Goal: Task Accomplishment & Management: Manage account settings

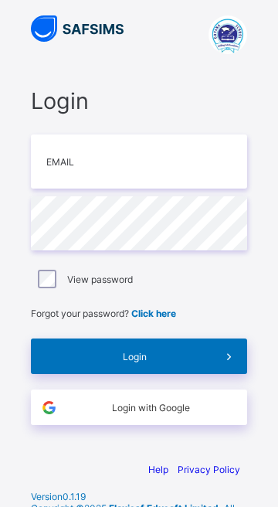
click at [128, 411] on span "Login with Google" at bounding box center [150, 408] width 169 height 12
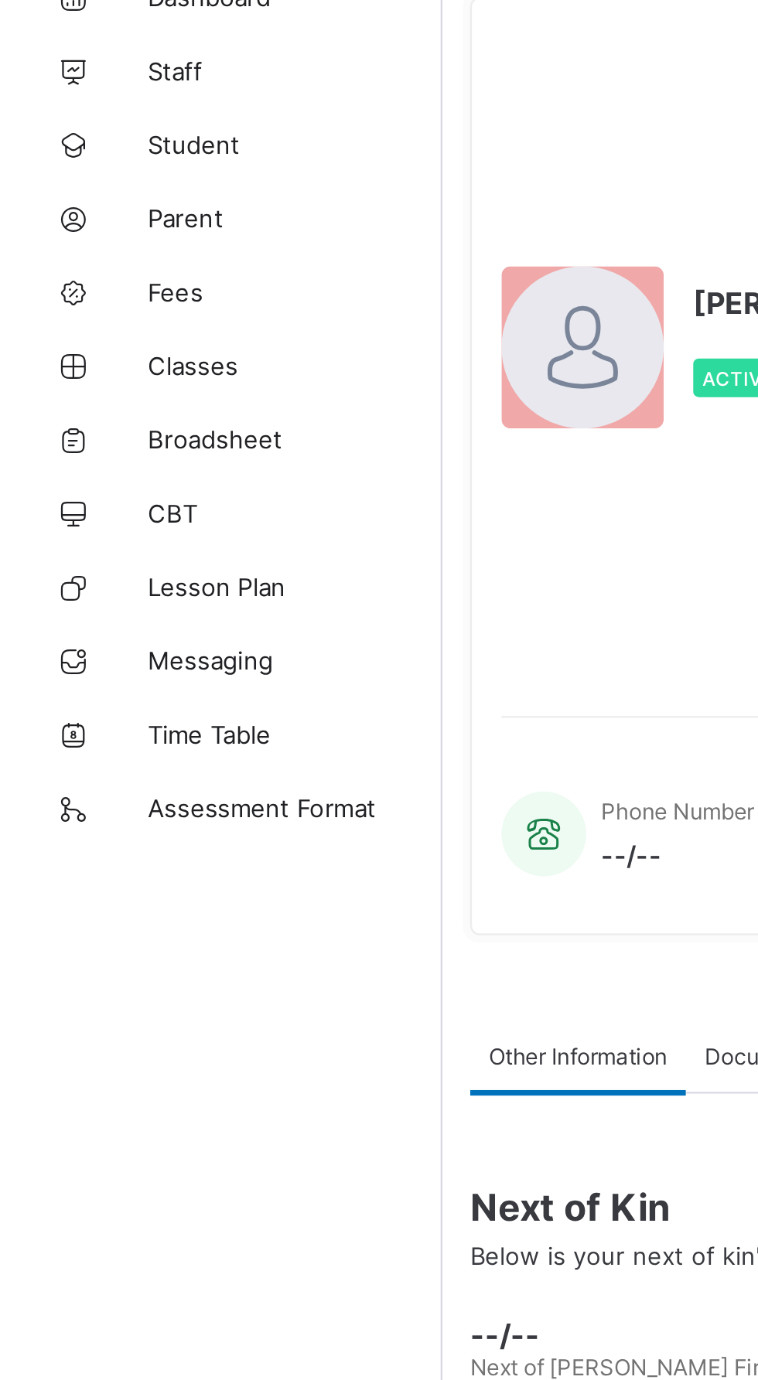
click at [90, 253] on span "Classes" at bounding box center [124, 247] width 124 height 12
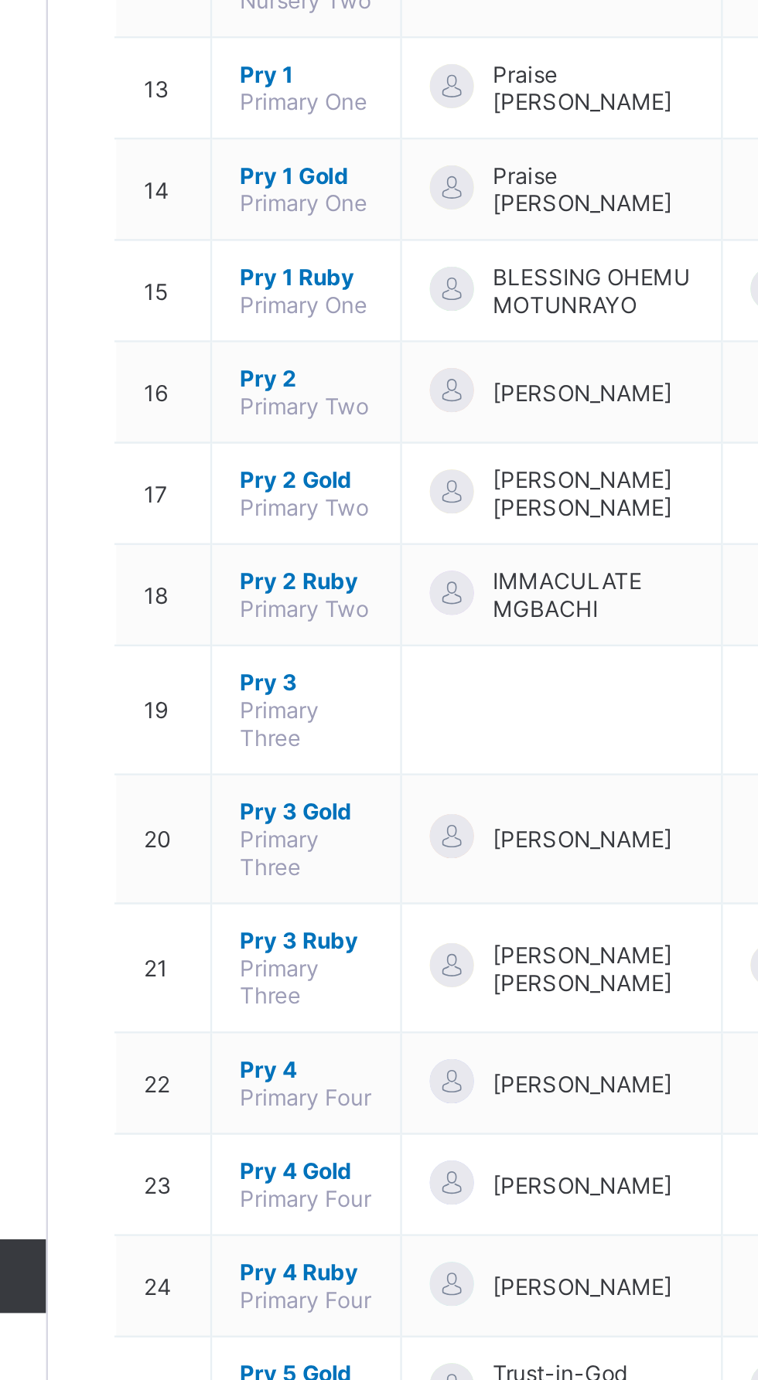
click at [278, 1226] on span "Pry 4" at bounding box center [294, 1232] width 56 height 12
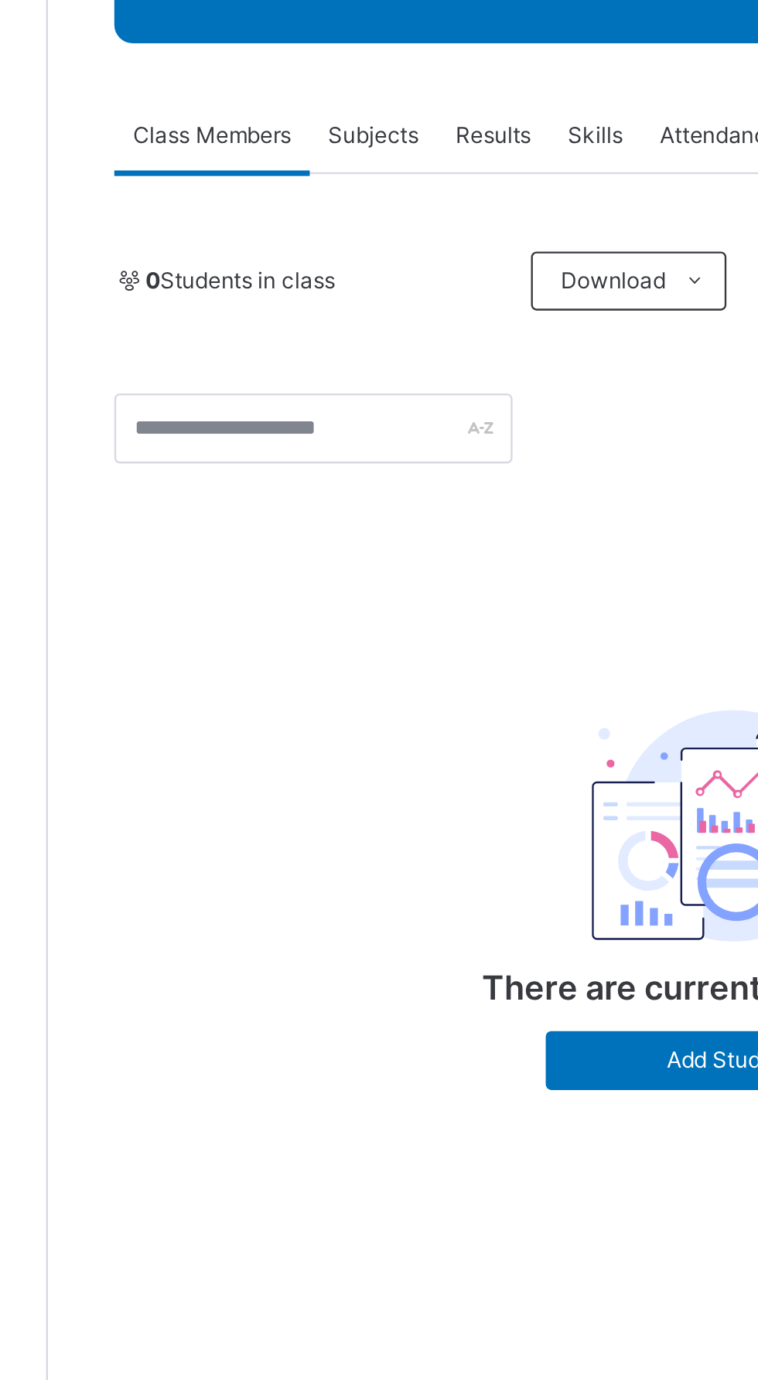
click at [325, 307] on span "Subjects" at bounding box center [322, 306] width 38 height 14
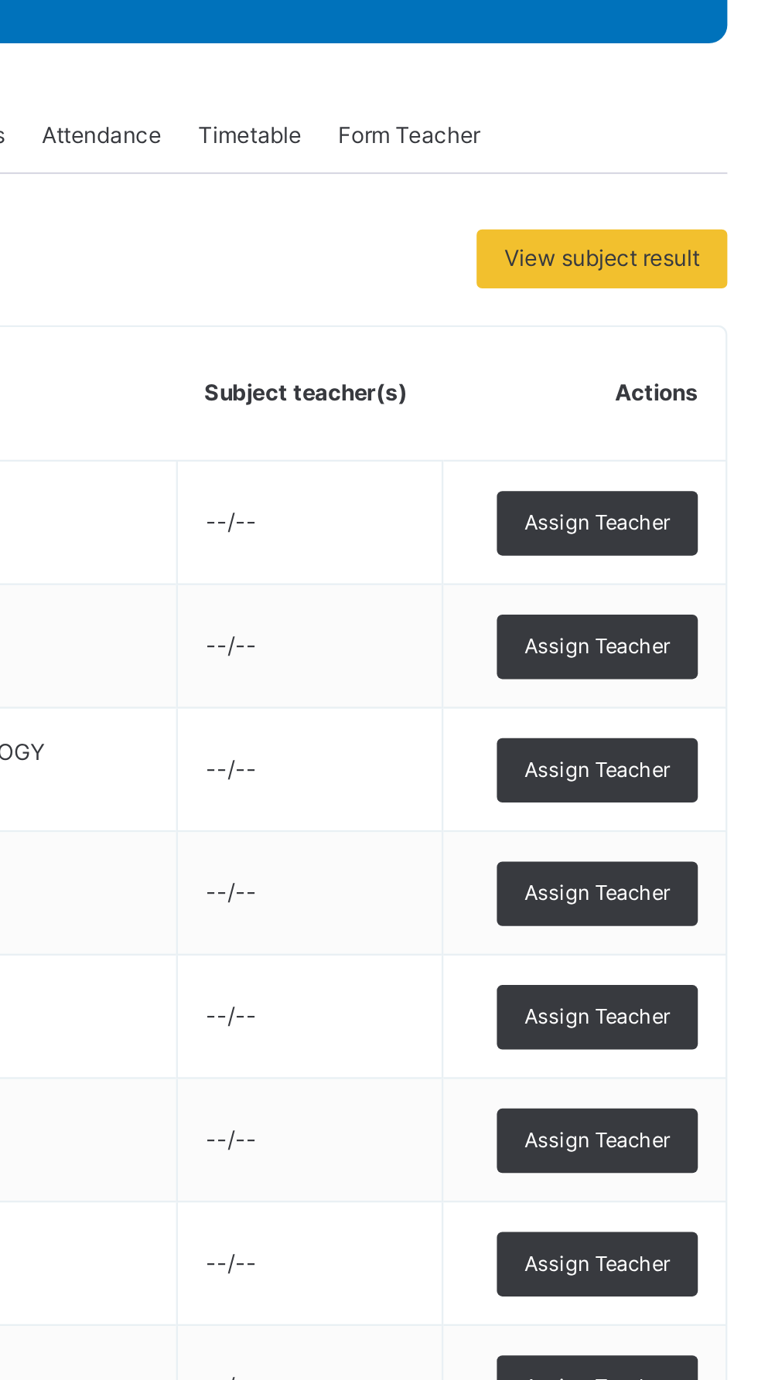
click at [680, 465] on span "Assign Teacher" at bounding box center [675, 468] width 61 height 13
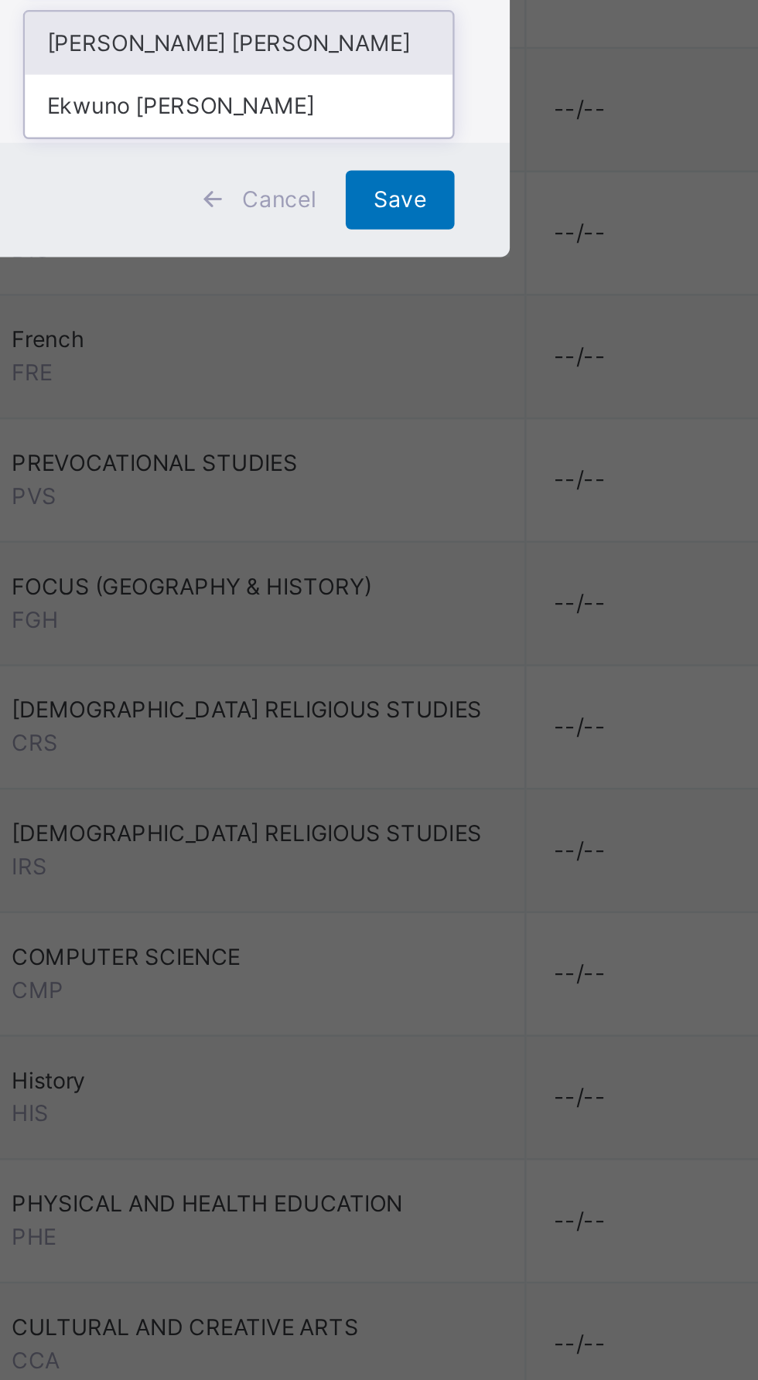
click at [456, 739] on div "Ekwuno [PERSON_NAME]" at bounding box center [378, 726] width 179 height 26
type input "**"
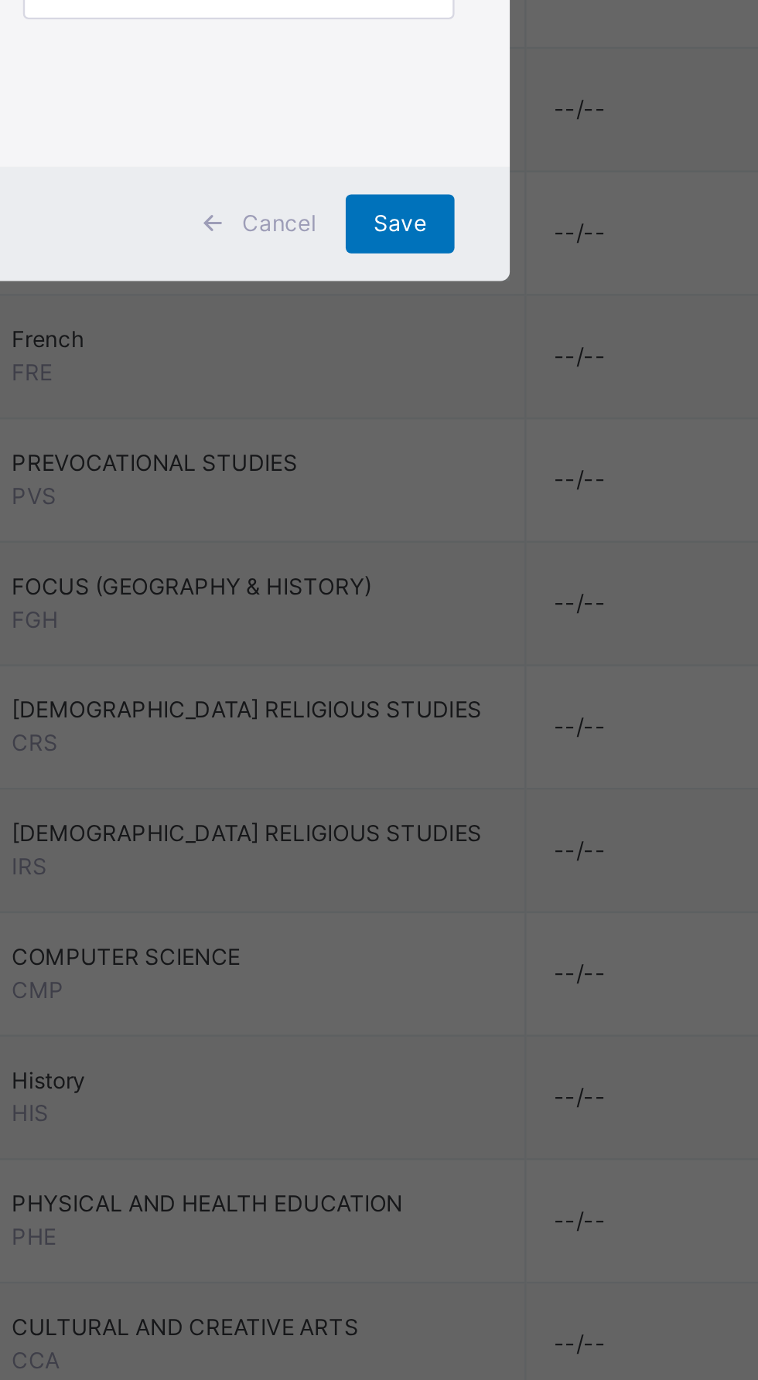
click at [458, 782] on span "Save" at bounding box center [446, 776] width 22 height 14
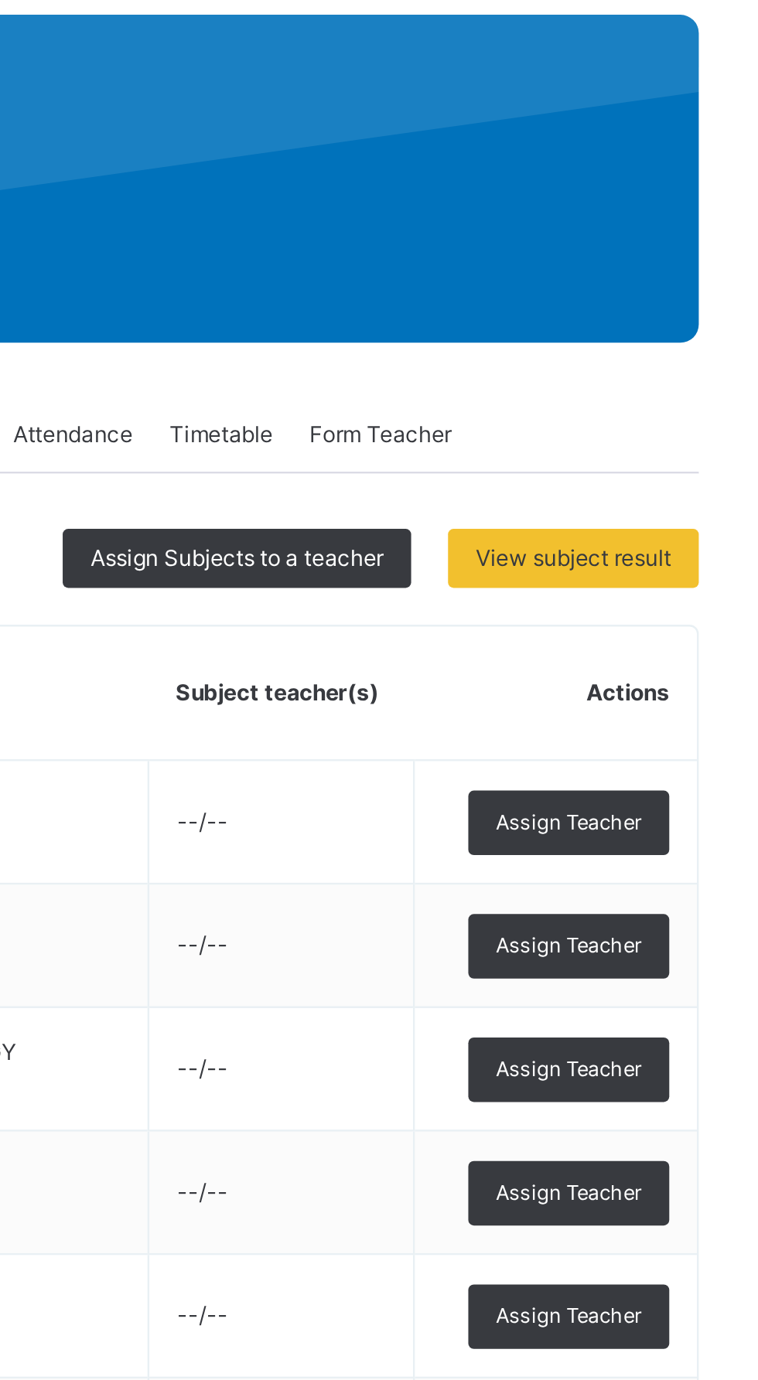
click at [571, 361] on span "Assign Subjects to a teacher" at bounding box center [536, 358] width 123 height 14
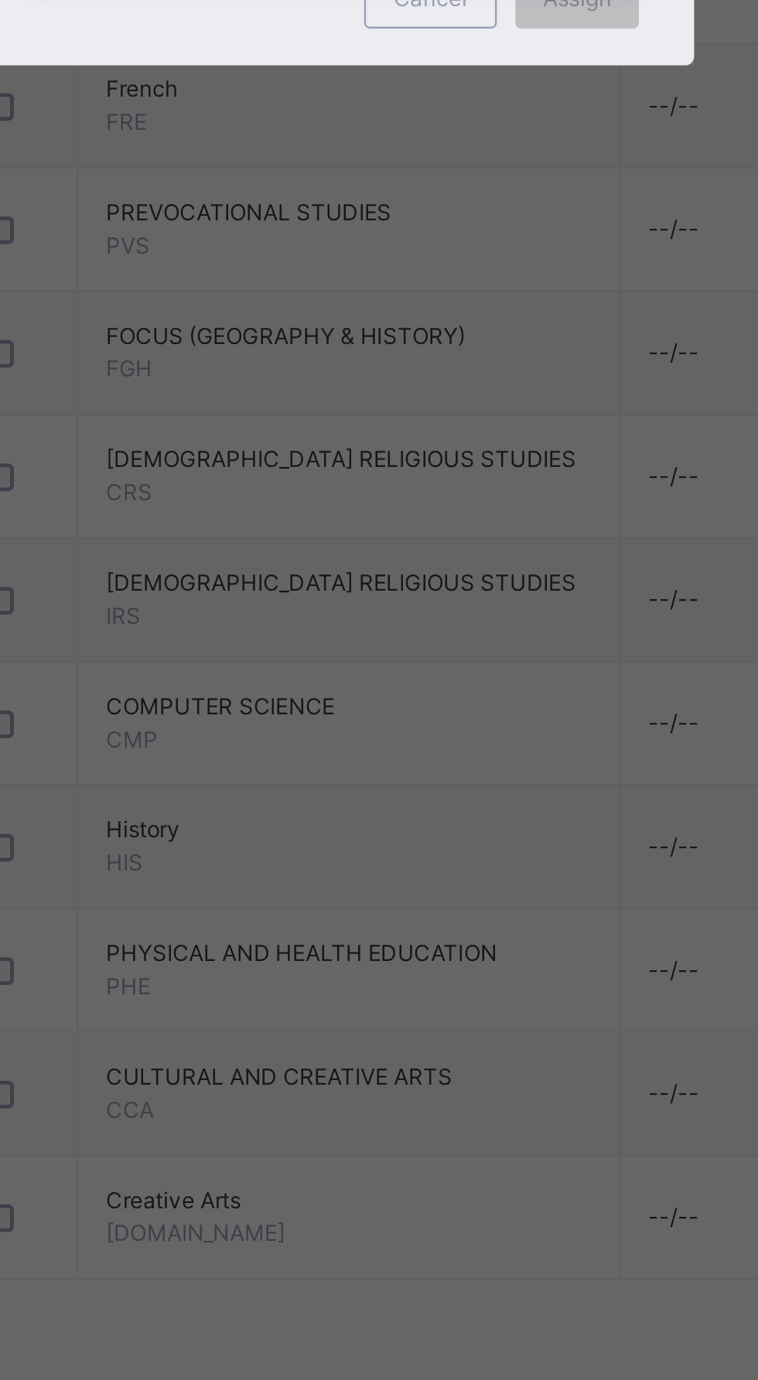
click at [431, 782] on div "Ekwuno [PERSON_NAME]" at bounding box center [378, 768] width 255 height 26
type input "**"
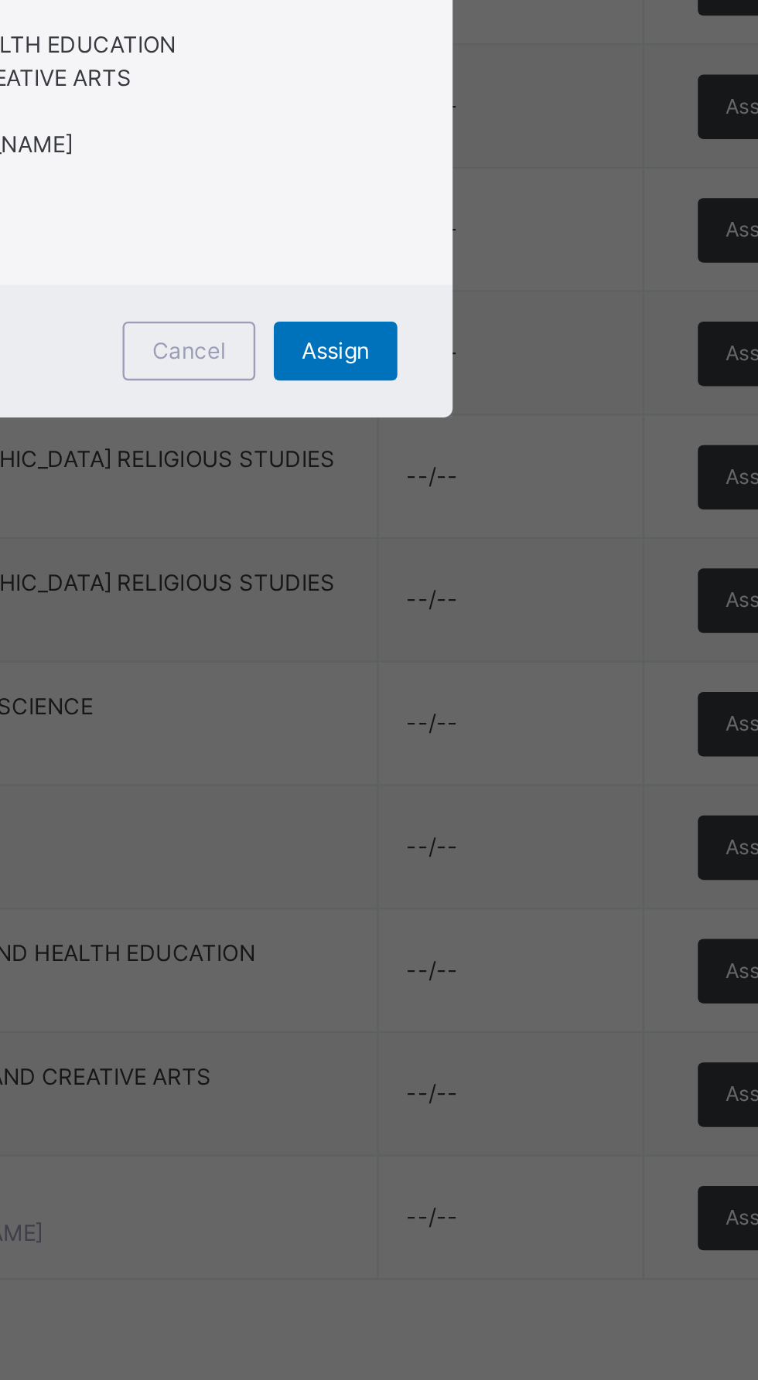
click at [496, 941] on span "Assign" at bounding box center [481, 934] width 29 height 14
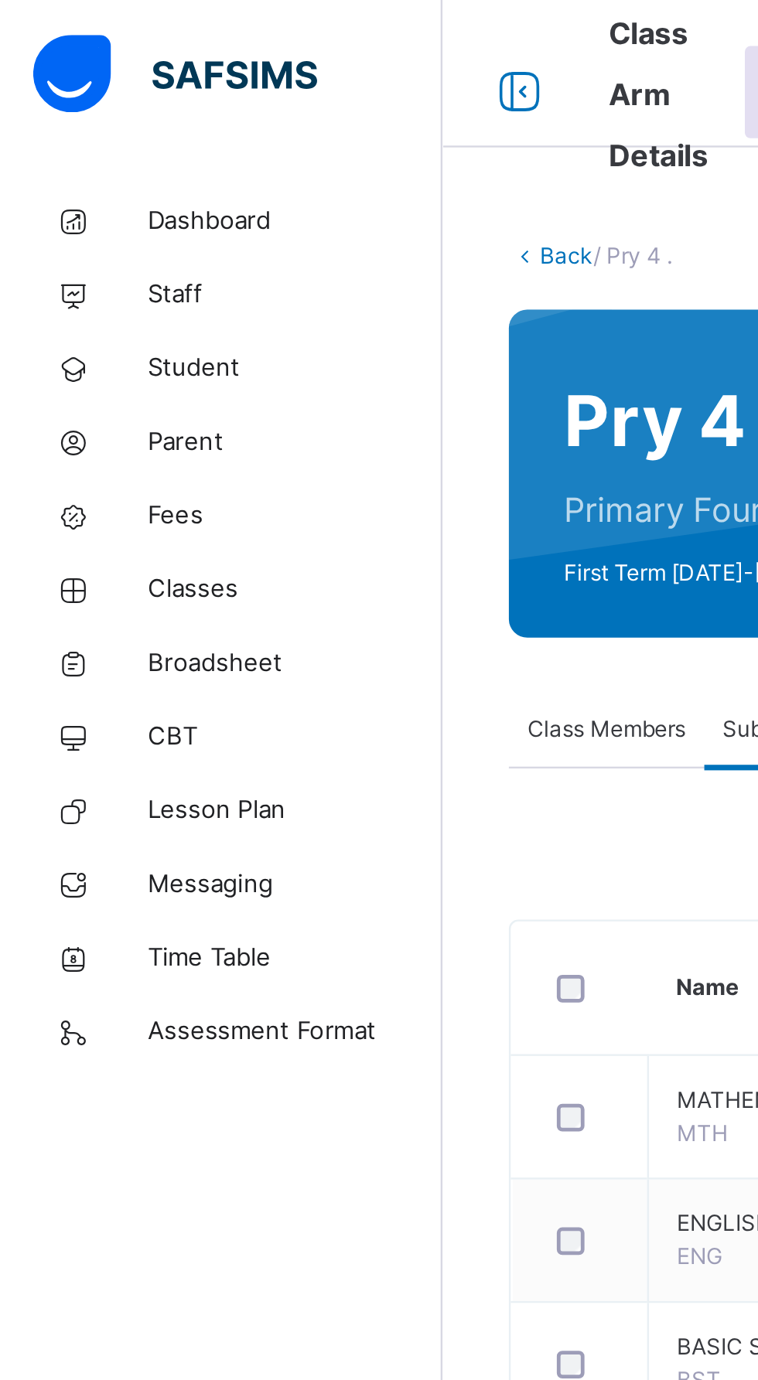
click at [77, 240] on span "Classes" at bounding box center [124, 247] width 124 height 15
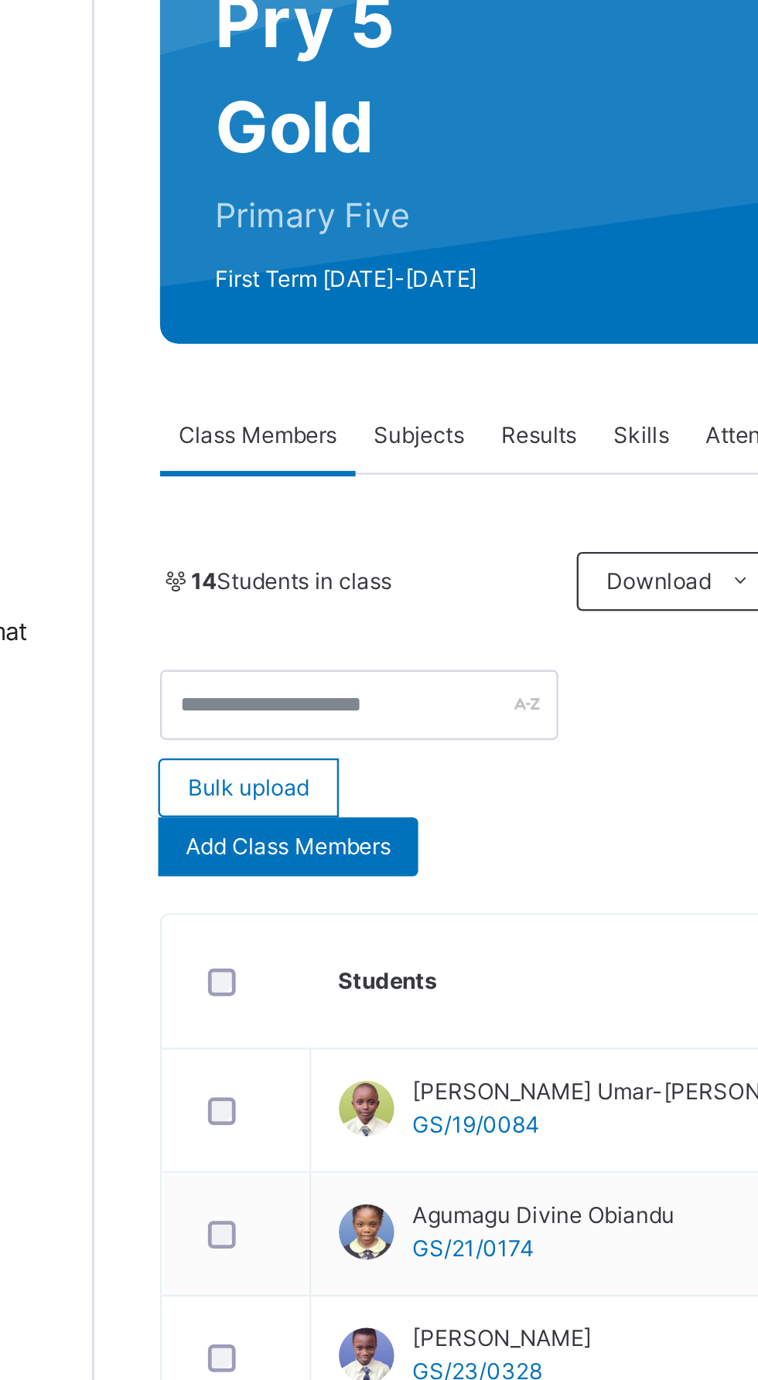
click at [327, 348] on span "Subjects" at bounding box center [322, 350] width 38 height 14
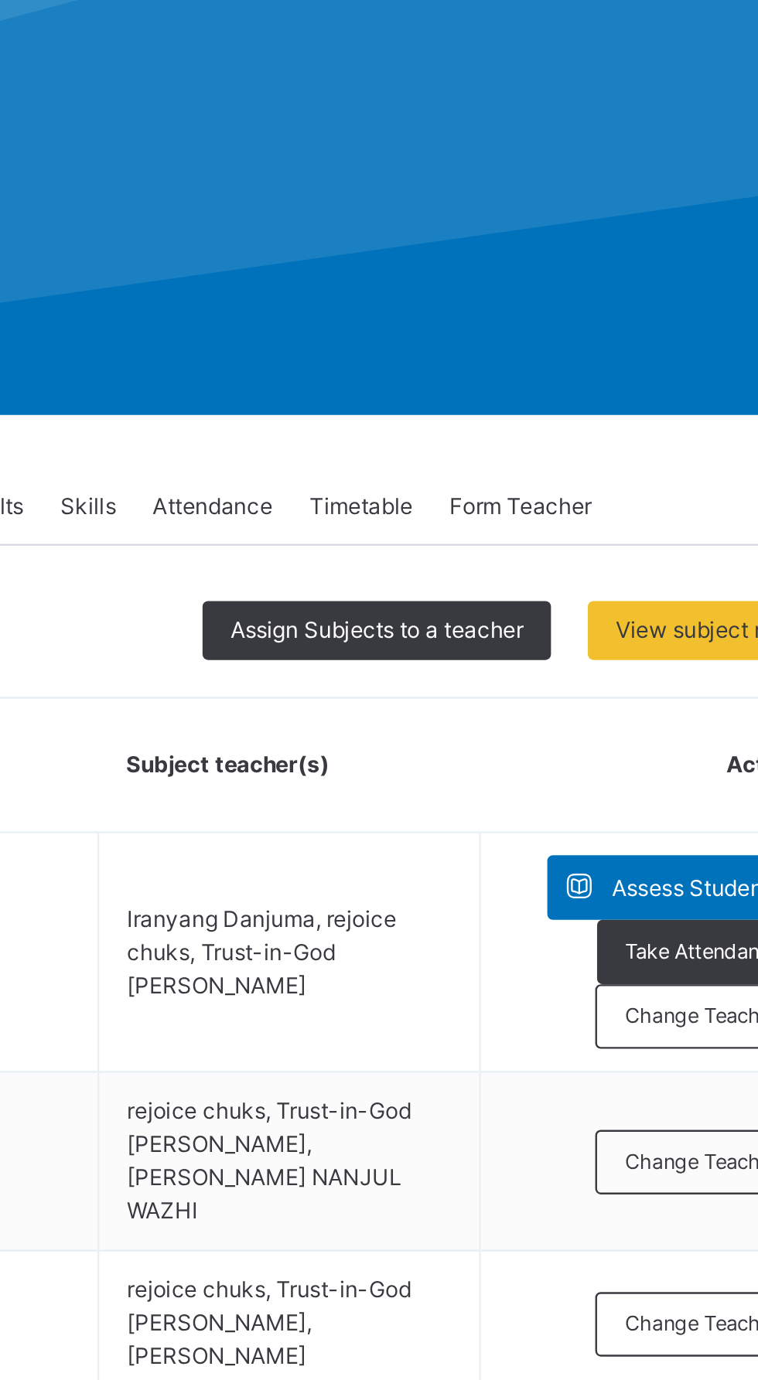
click at [511, 394] on div "Assign Subjects to a teacher" at bounding box center [536, 402] width 146 height 25
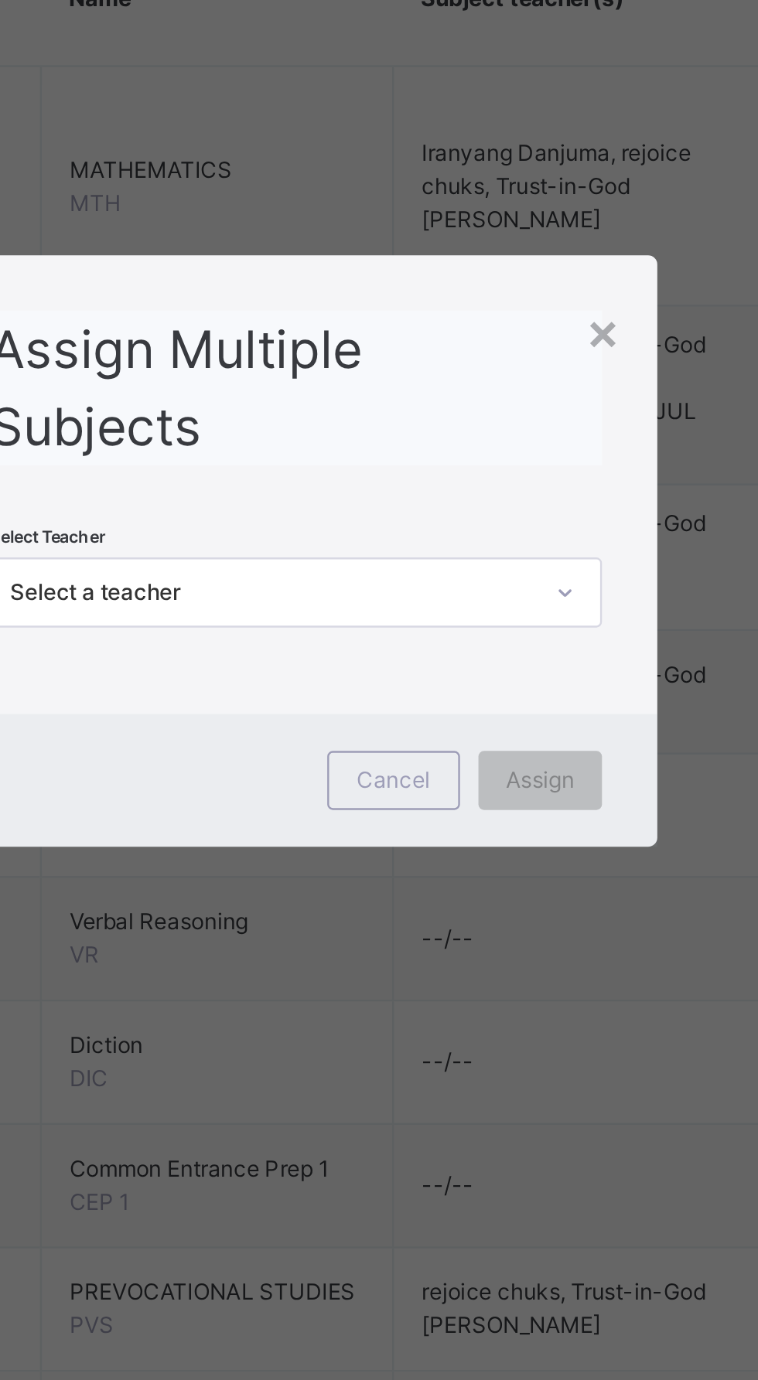
click at [372, 654] on div "Assign Multiple Subjects" at bounding box center [379, 621] width 257 height 65
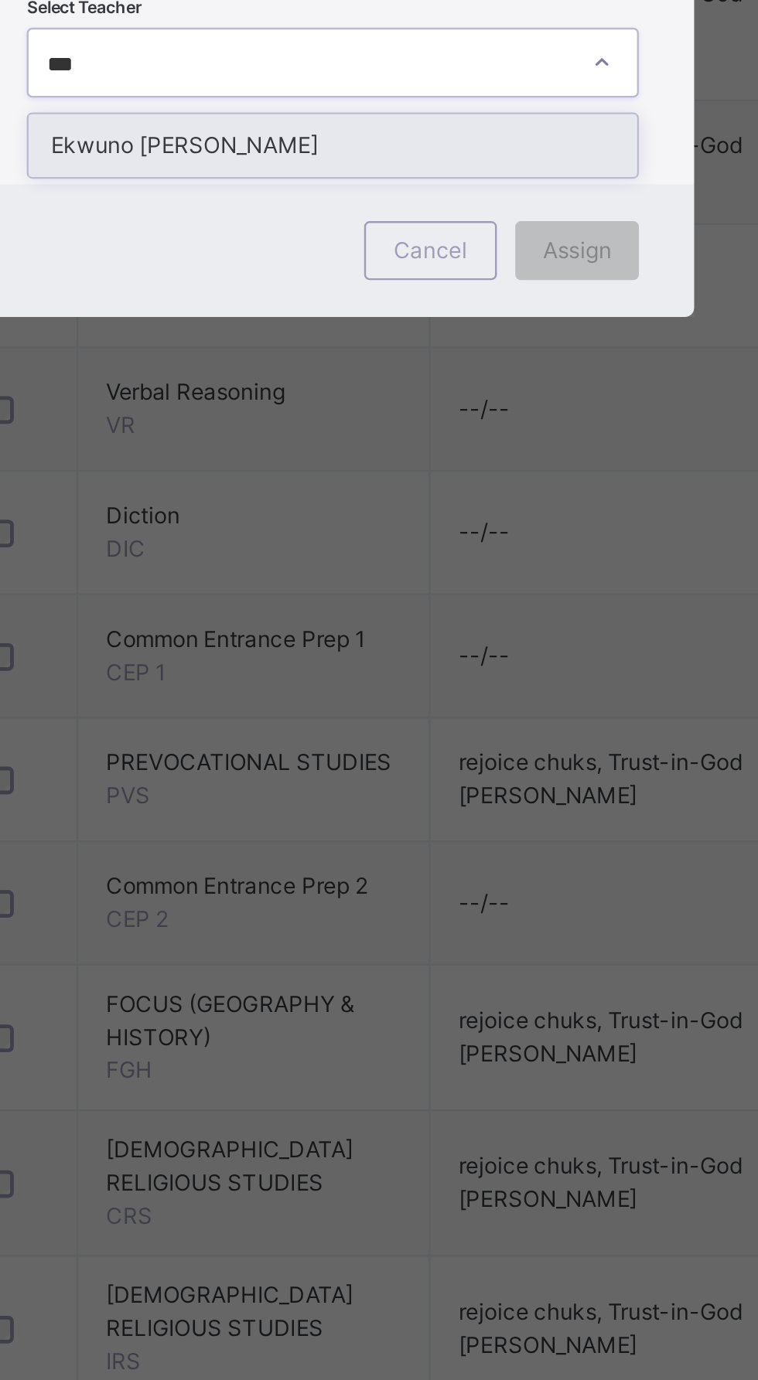
click at [373, 755] on div "Ekwuno [PERSON_NAME]" at bounding box center [378, 742] width 255 height 26
type input "***"
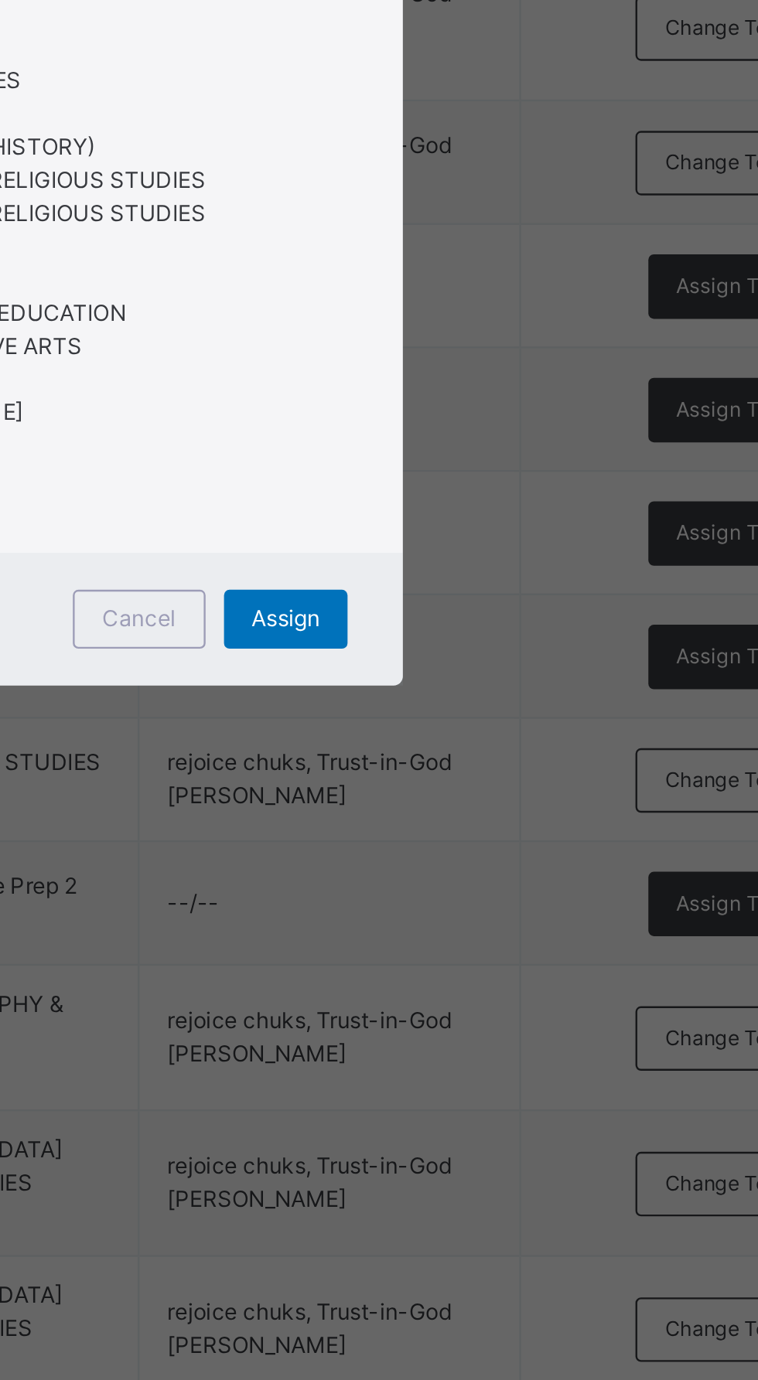
click at [496, 948] on span "Assign" at bounding box center [481, 941] width 29 height 14
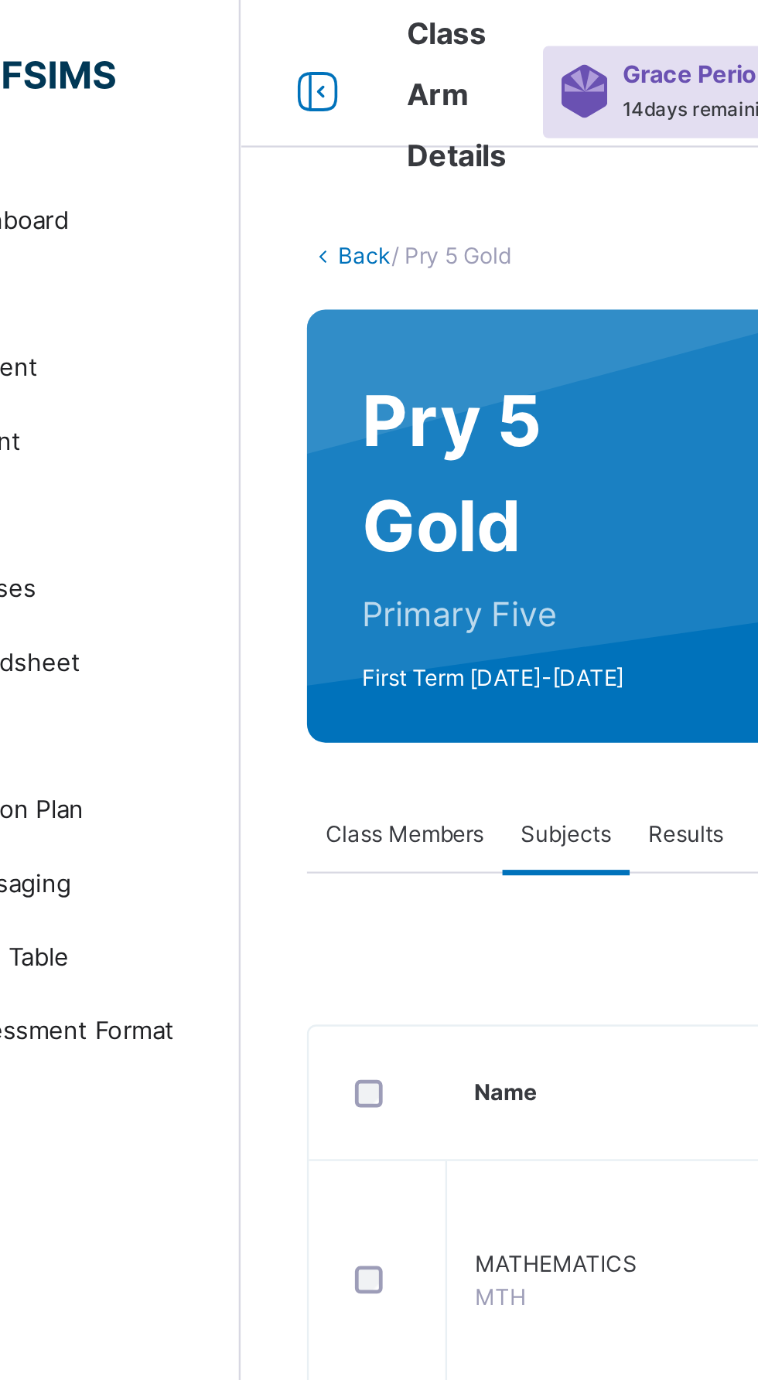
click at [234, 106] on link "Back" at bounding box center [238, 107] width 22 height 12
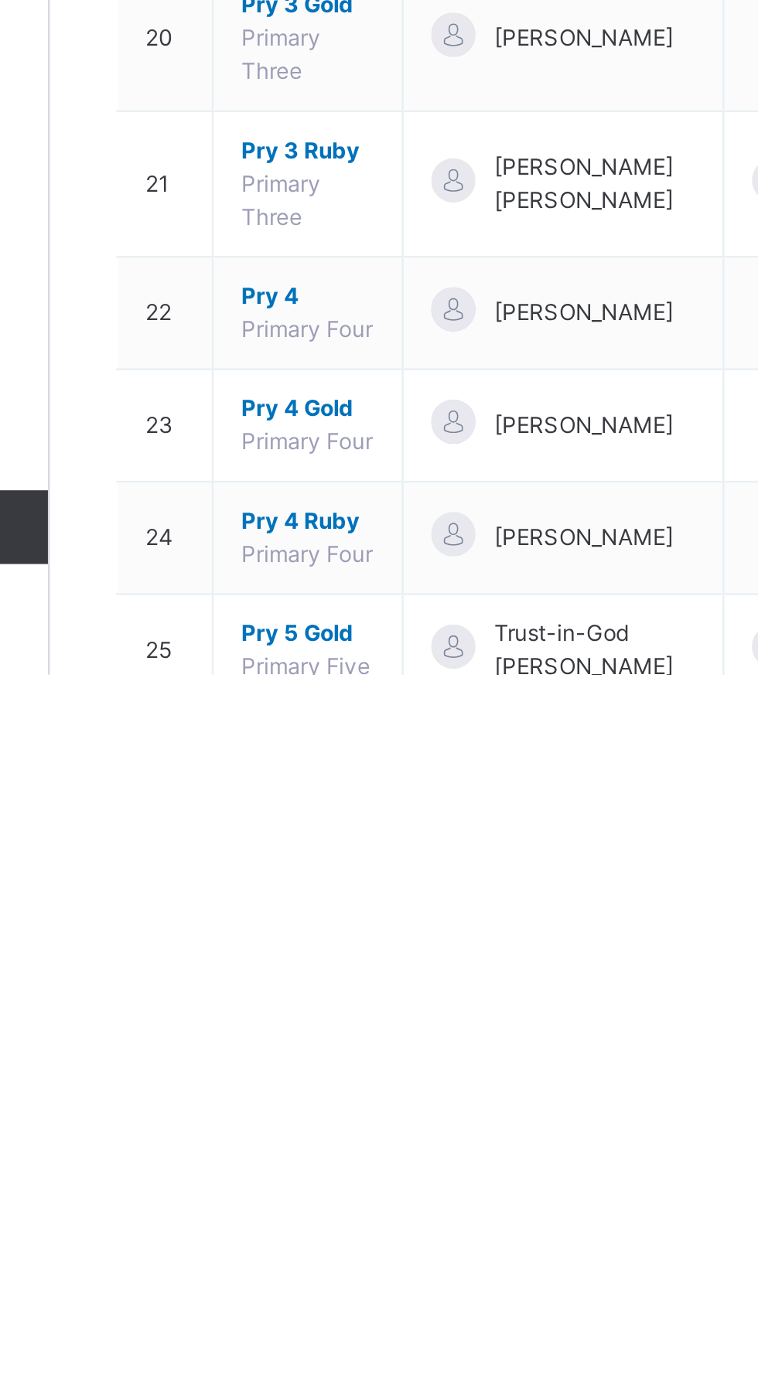
scroll to position [144, 0]
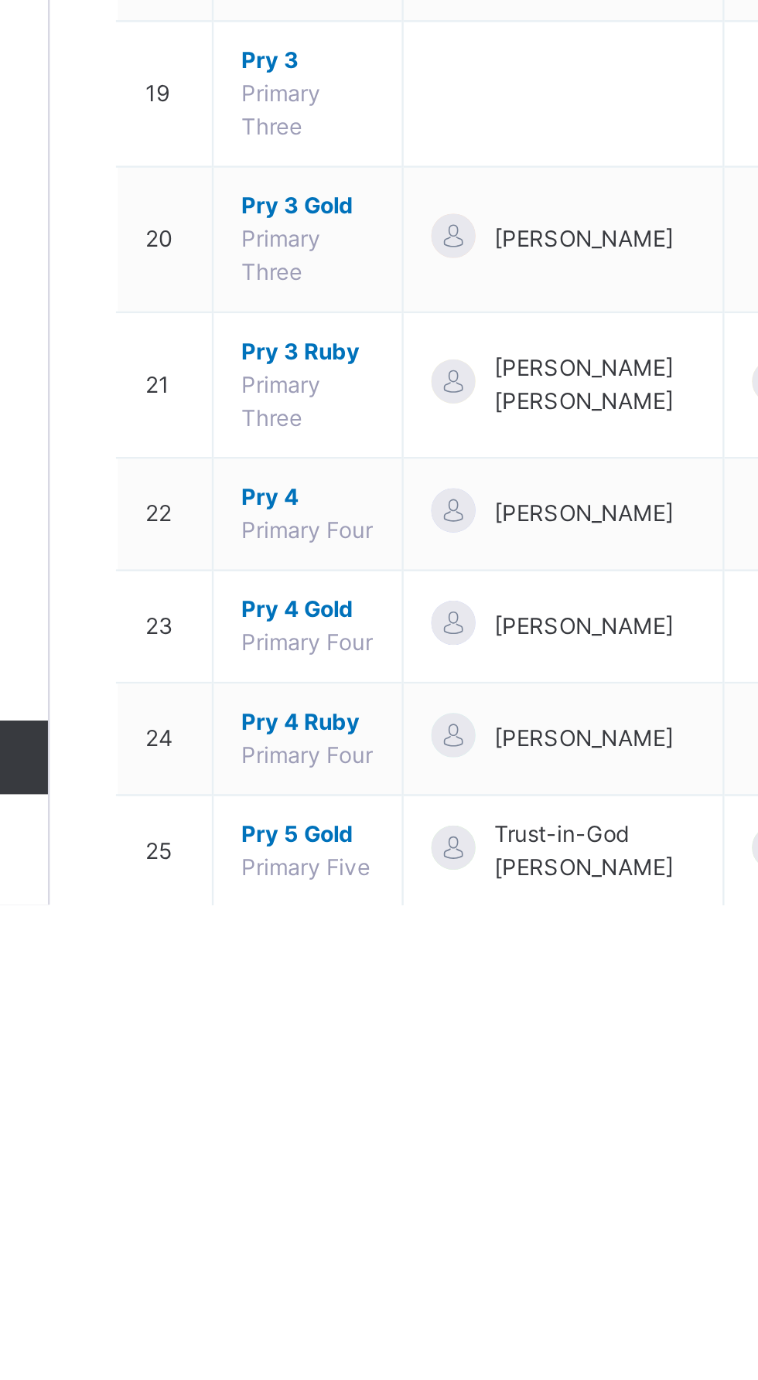
click at [297, 1379] on span "Pry 5 Ruby" at bounding box center [294, 1398] width 56 height 14
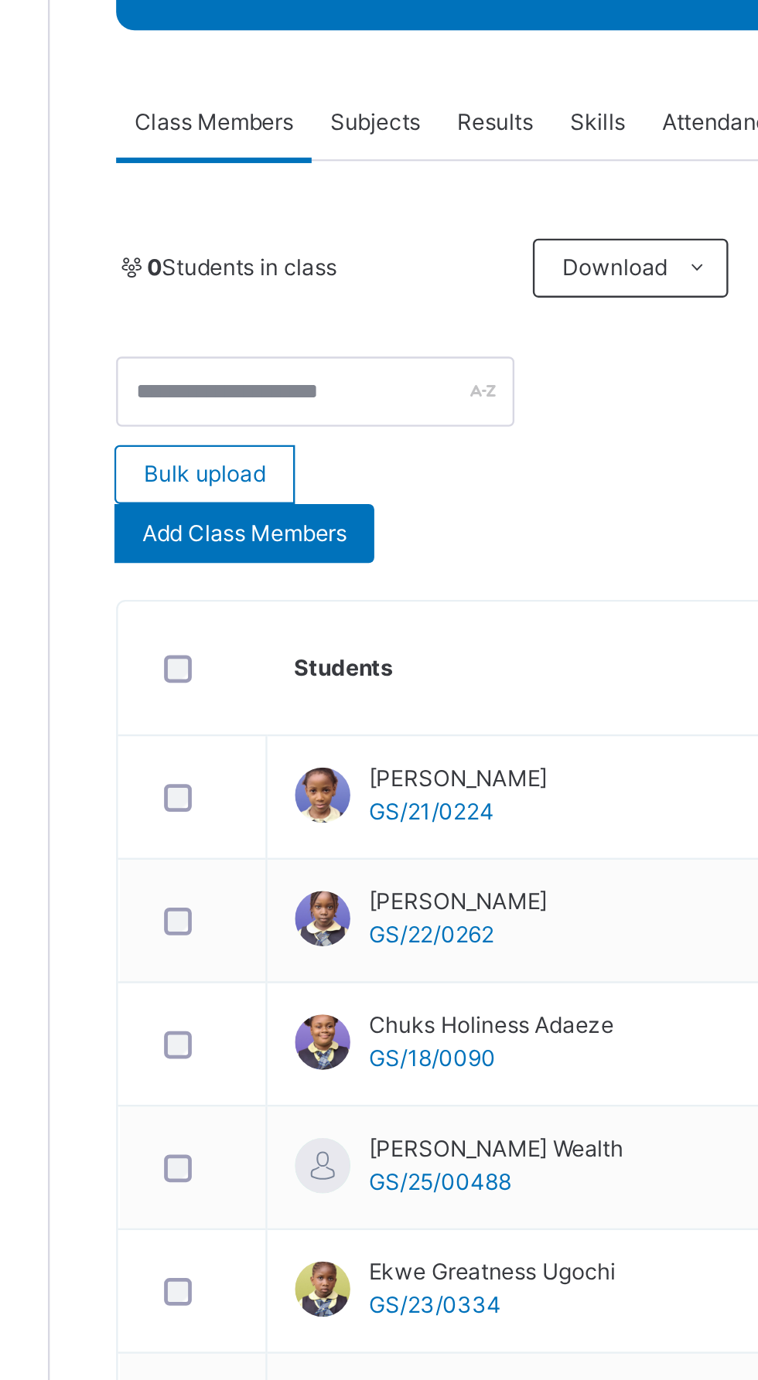
click at [317, 339] on div "Subjects" at bounding box center [321, 350] width 53 height 31
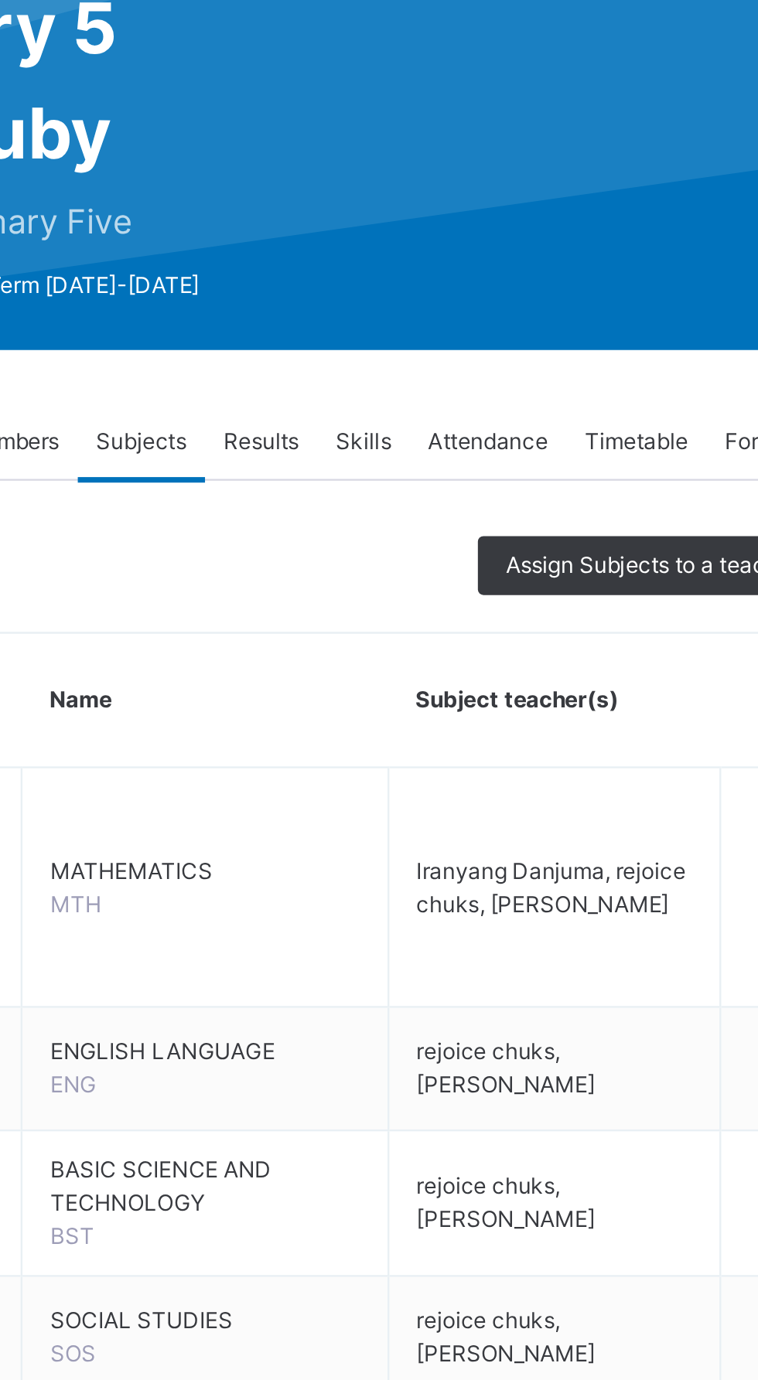
click at [503, 394] on div "Assign Subjects to a teacher" at bounding box center [536, 402] width 146 height 25
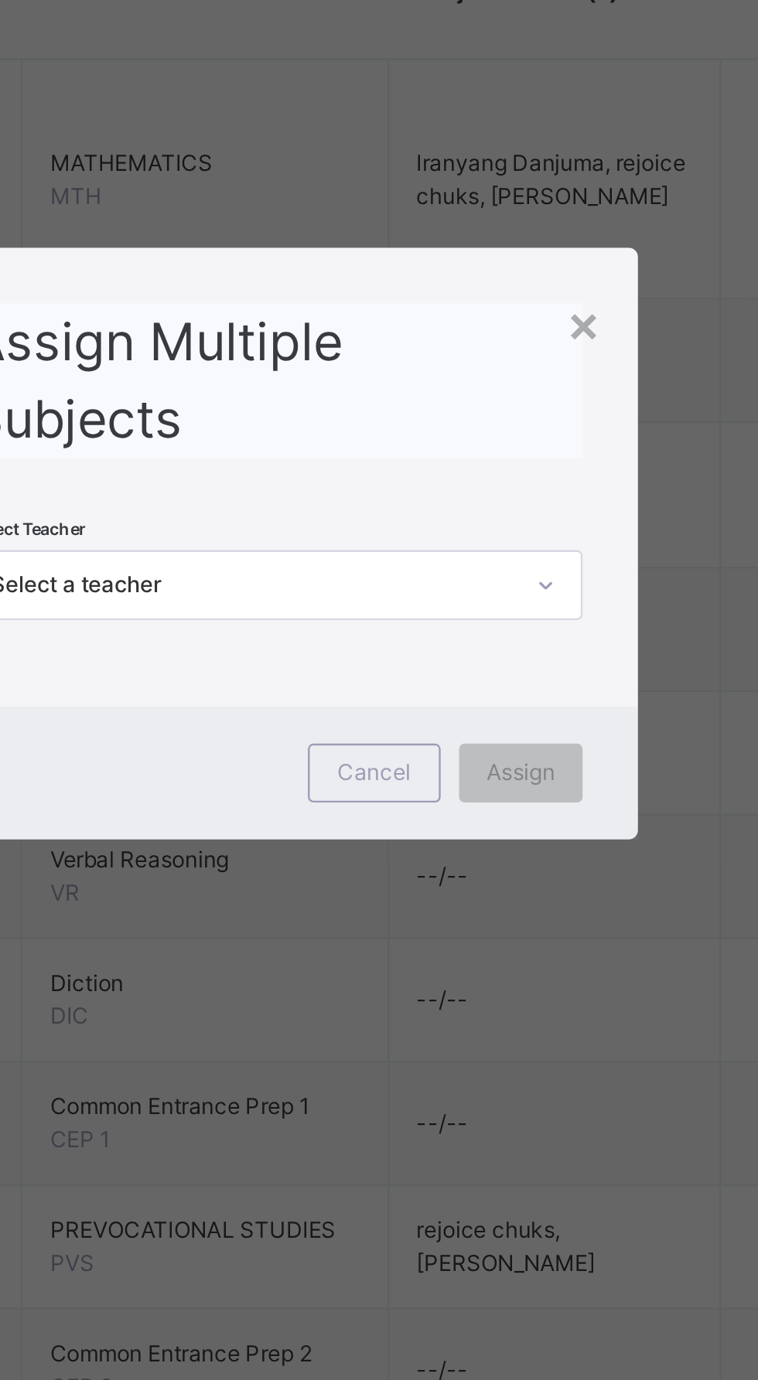
click at [373, 651] on span "Assign Multiple Subjects" at bounding box center [329, 621] width 156 height 59
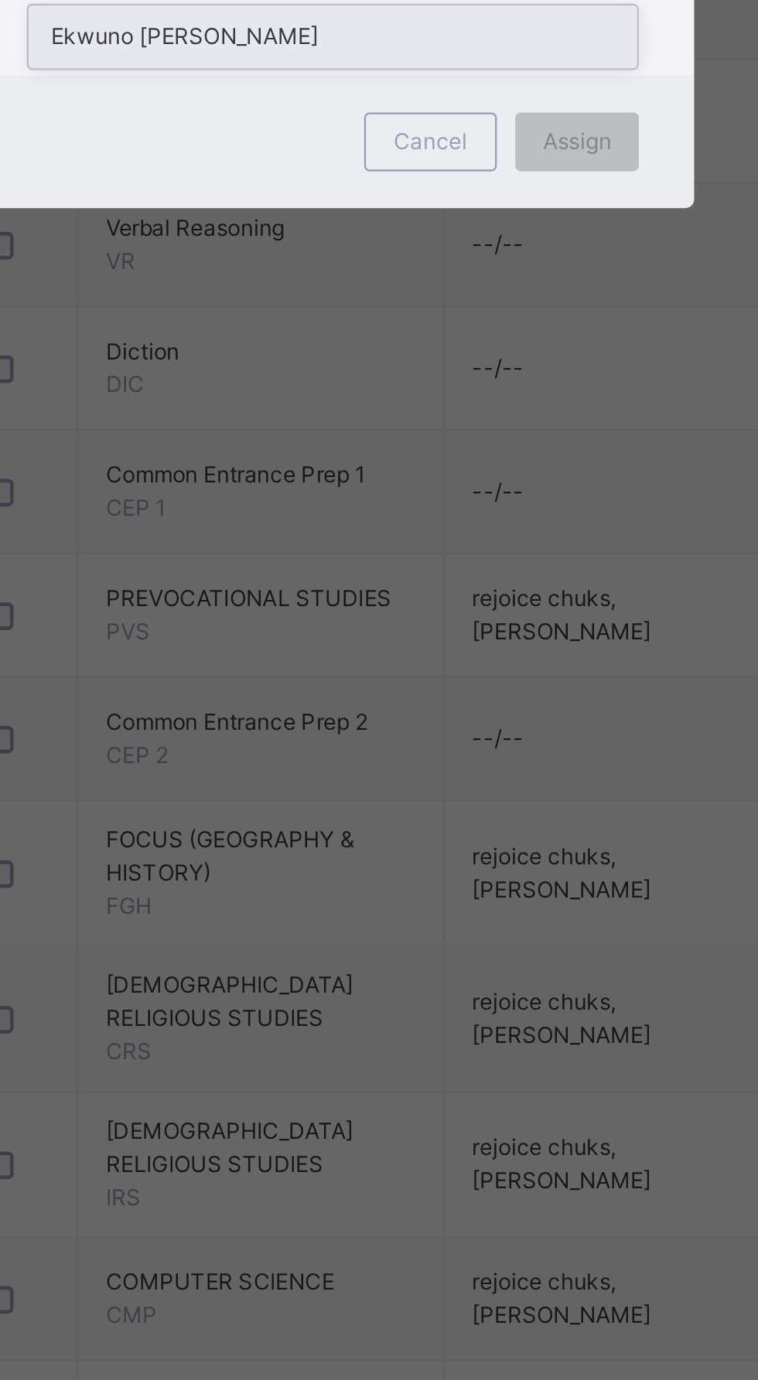
click at [363, 755] on div "Ekwuno [PERSON_NAME]" at bounding box center [378, 742] width 255 height 26
type input "***"
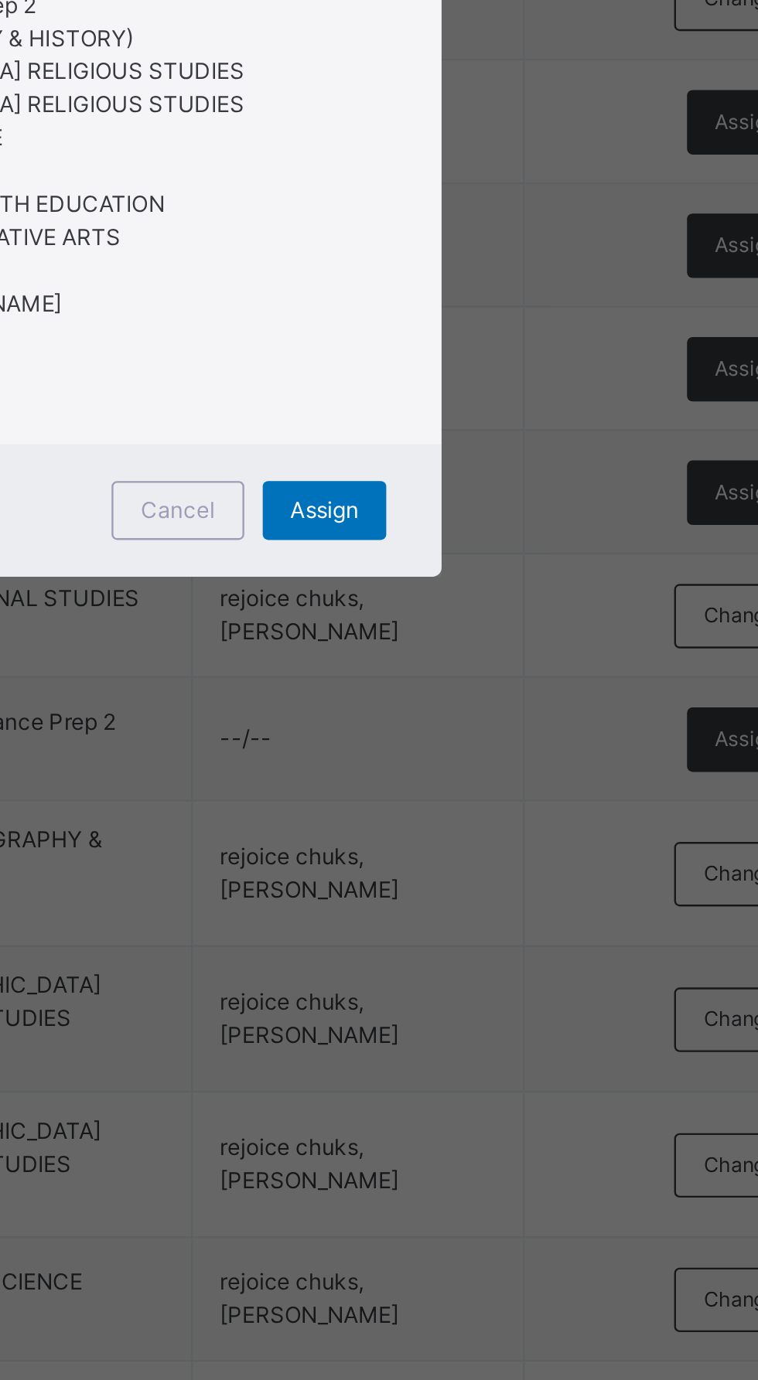
click at [507, 953] on div "Assign" at bounding box center [481, 941] width 52 height 25
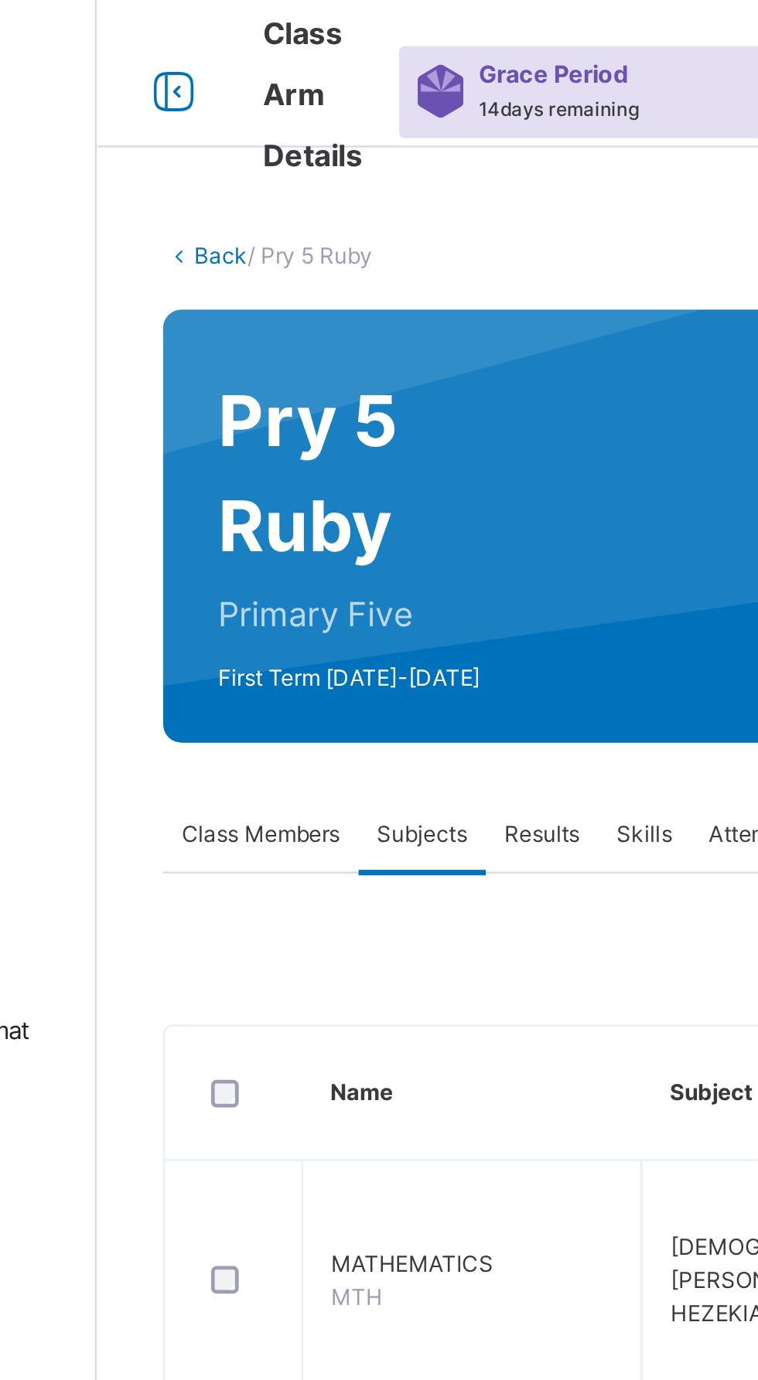
click at [233, 111] on link "Back" at bounding box center [238, 107] width 22 height 12
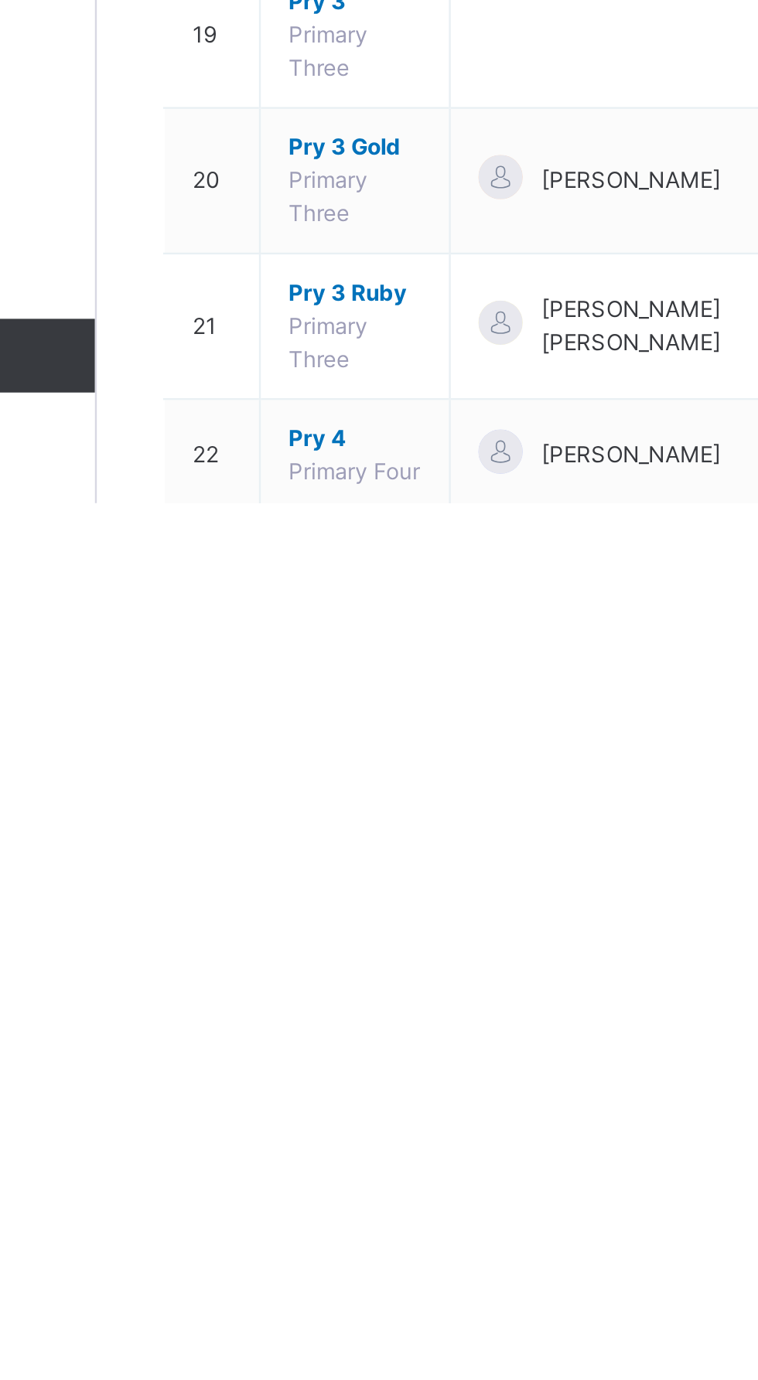
scroll to position [4, 0]
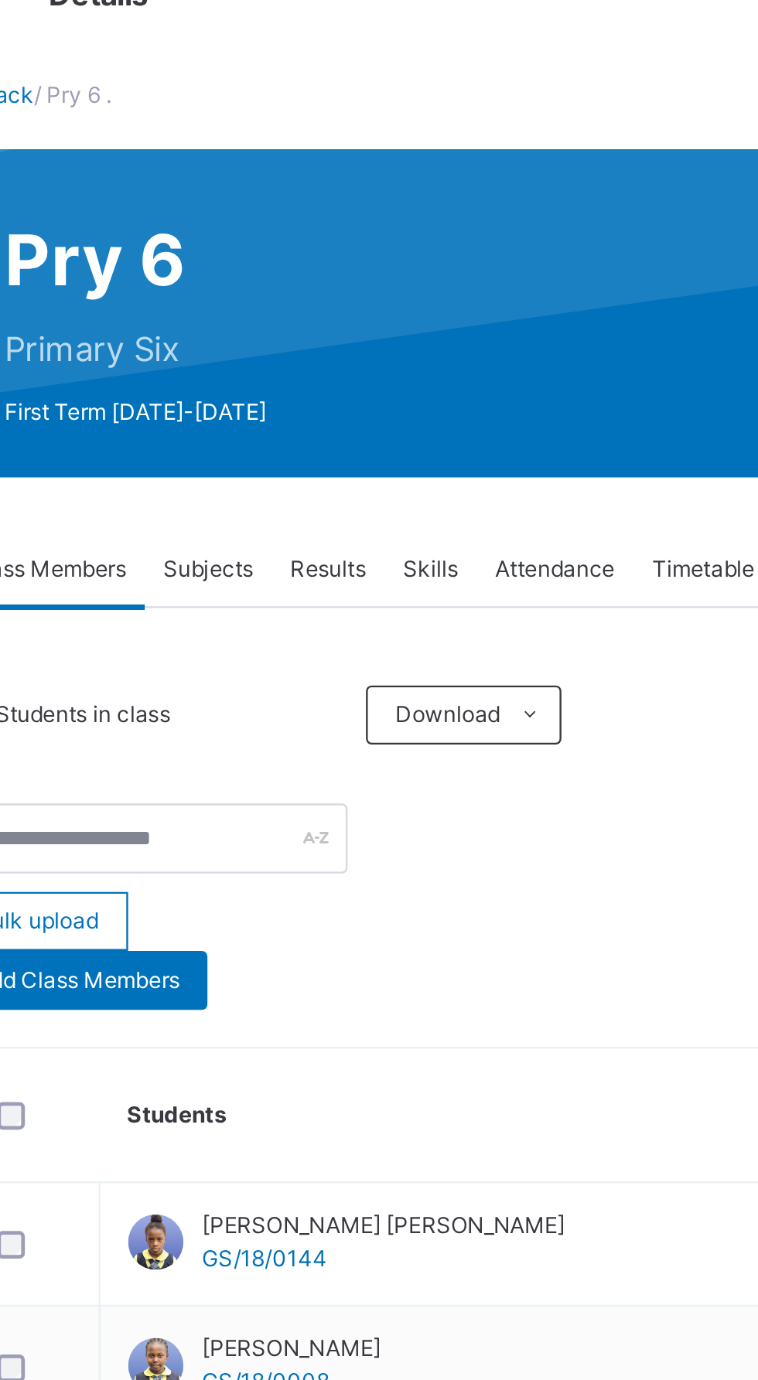
click at [325, 295] on div "Subjects" at bounding box center [321, 306] width 53 height 31
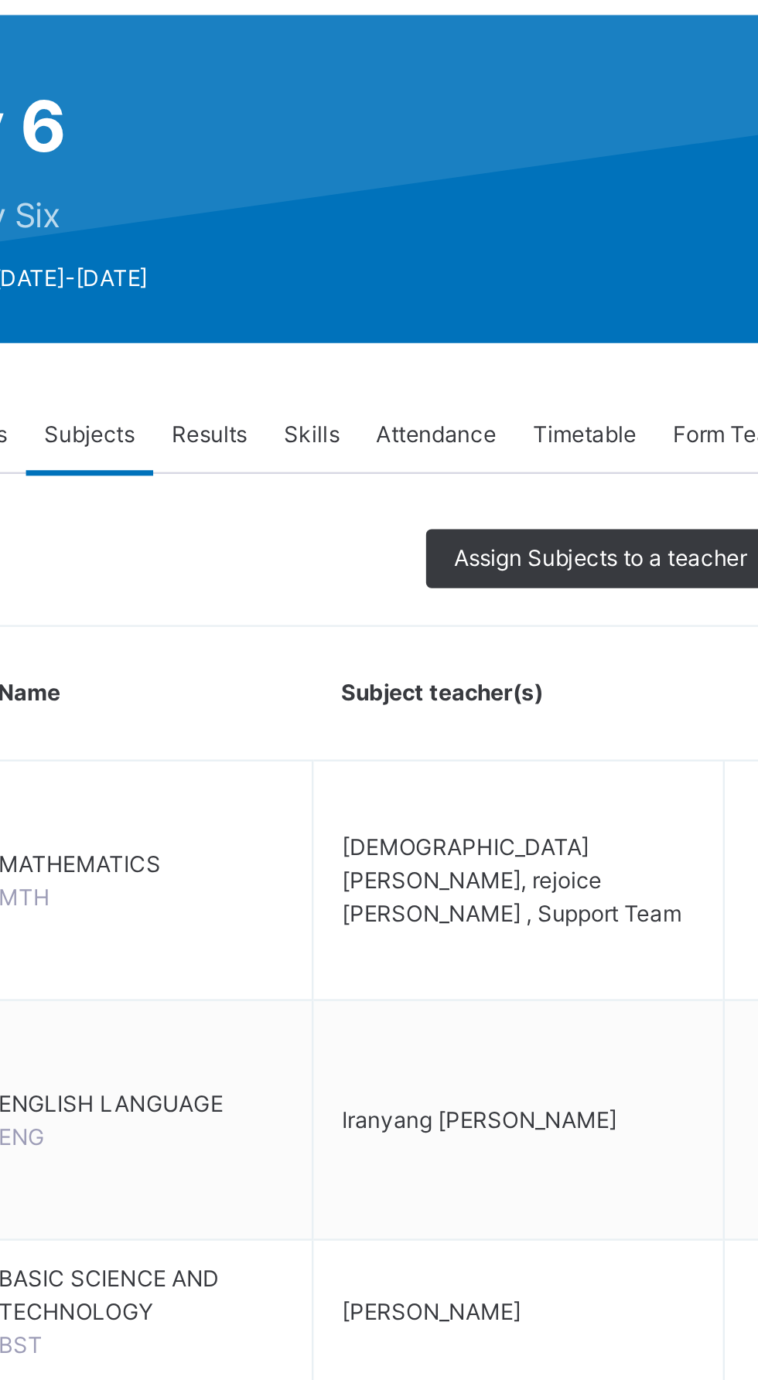
click at [507, 350] on div "Assign Subjects to a teacher" at bounding box center [536, 358] width 146 height 25
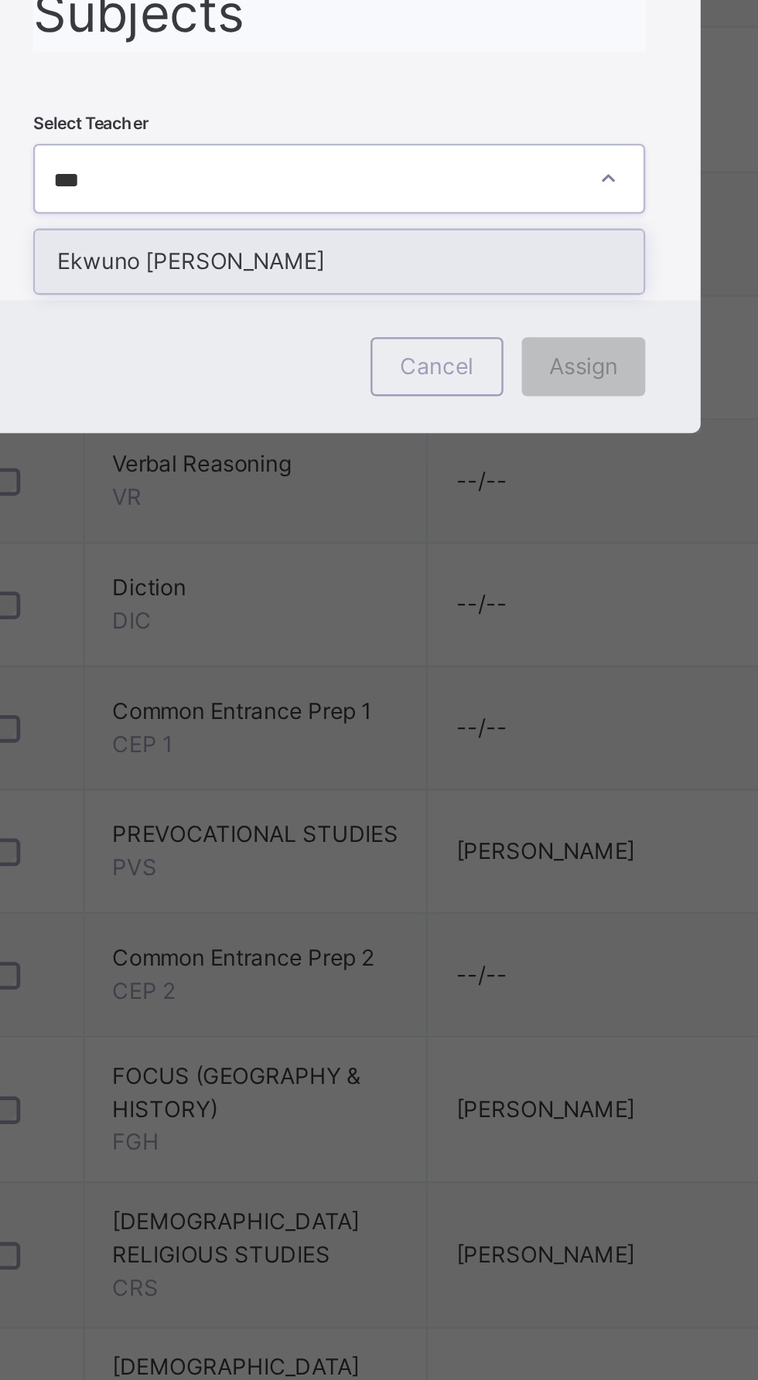
click at [362, 755] on div "Ekwuno [PERSON_NAME]" at bounding box center [378, 742] width 255 height 26
type input "***"
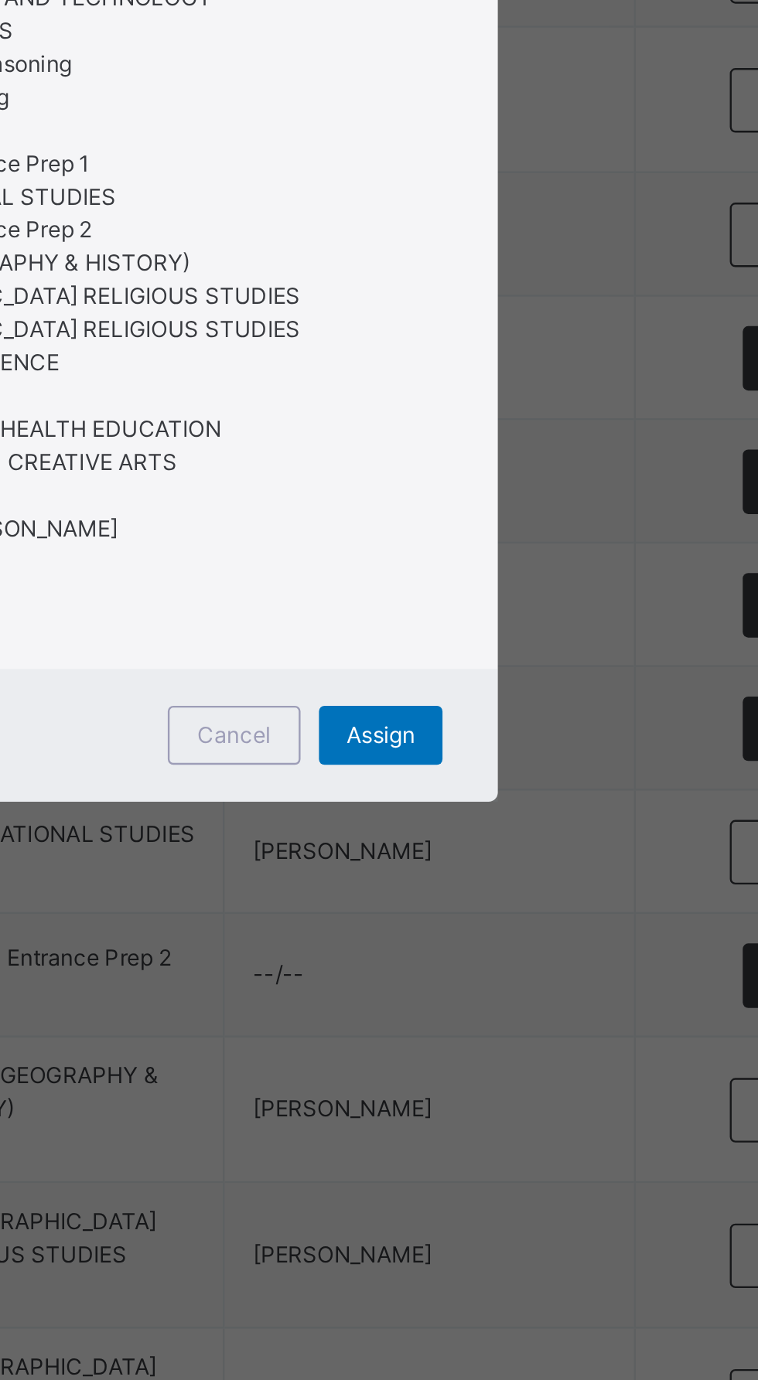
click at [496, 948] on span "Assign" at bounding box center [481, 941] width 29 height 14
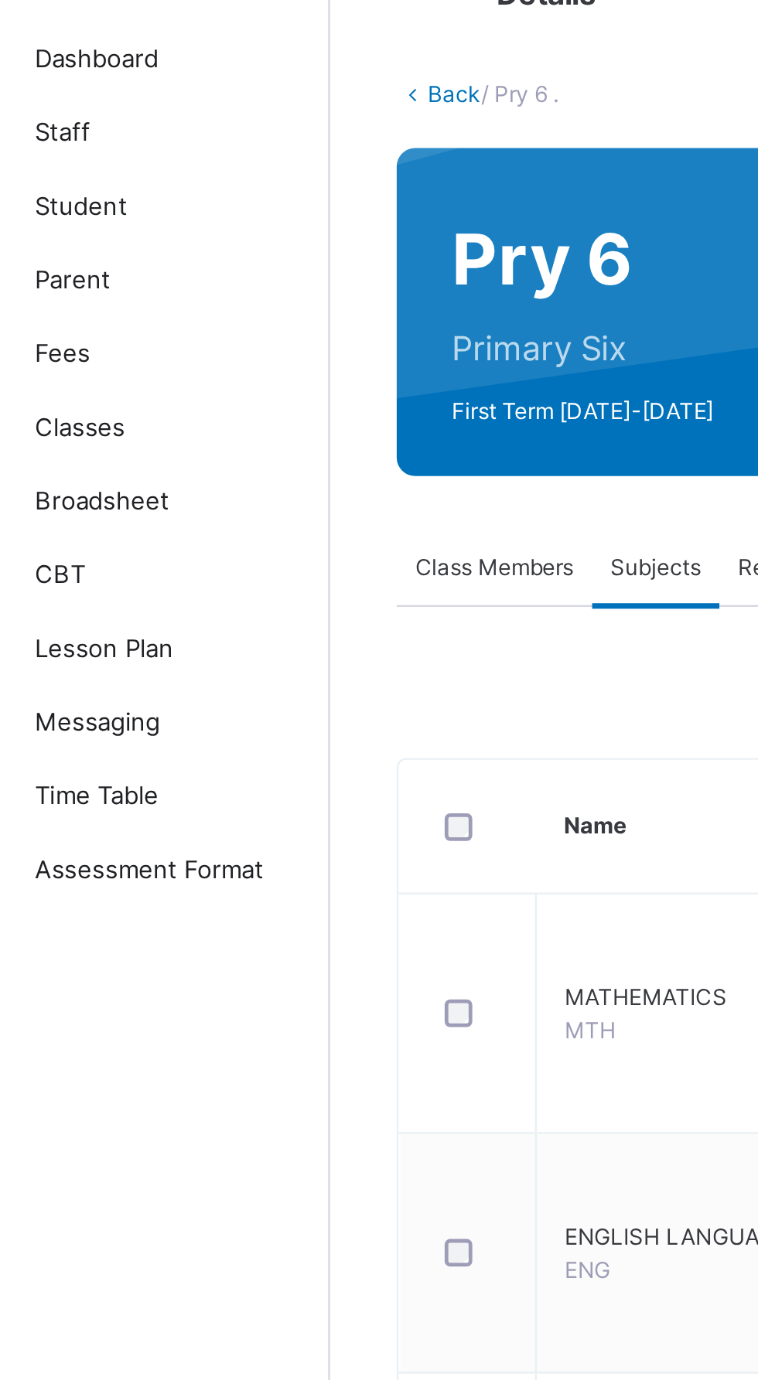
click at [260, 296] on div "Class Members" at bounding box center [254, 306] width 82 height 31
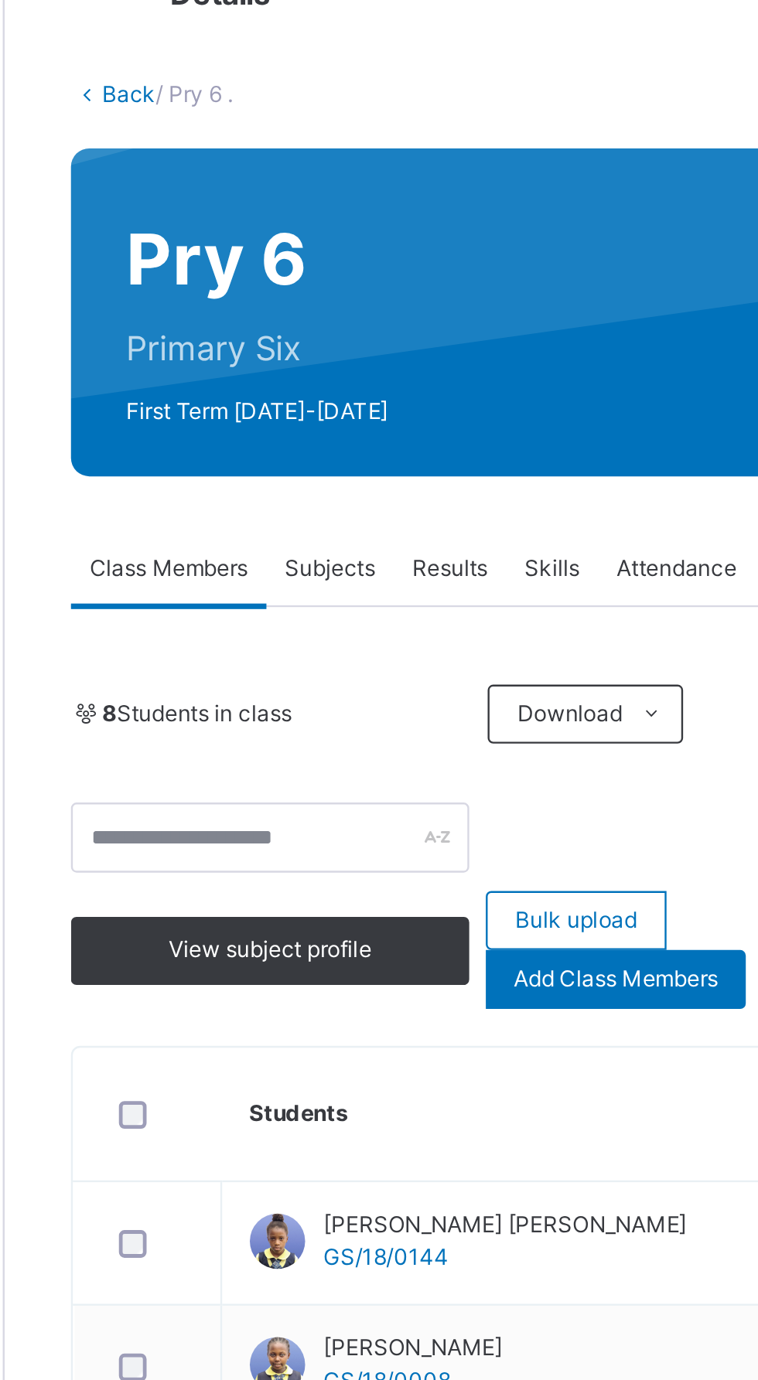
click at [289, 469] on span "View subject profile" at bounding box center [296, 466] width 85 height 14
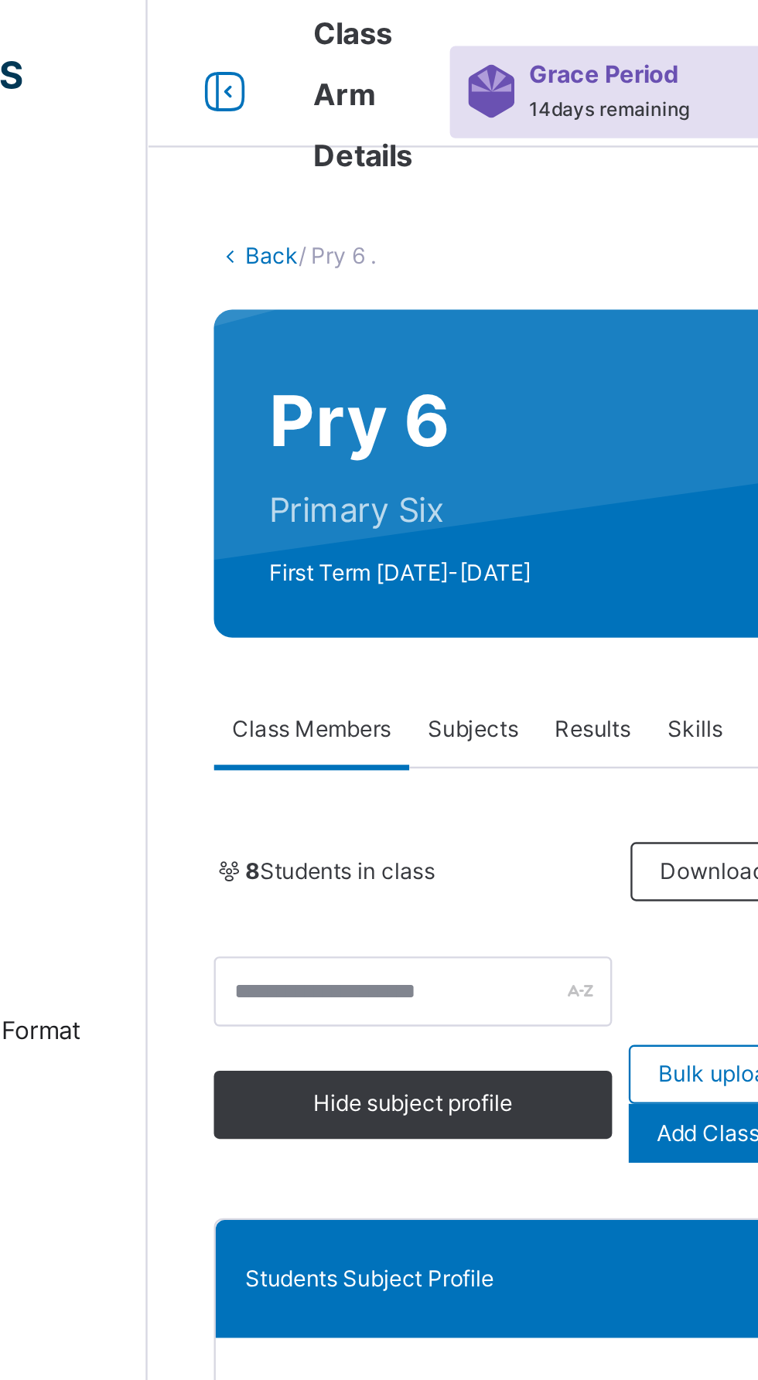
click at [237, 106] on link "Back" at bounding box center [238, 107] width 22 height 12
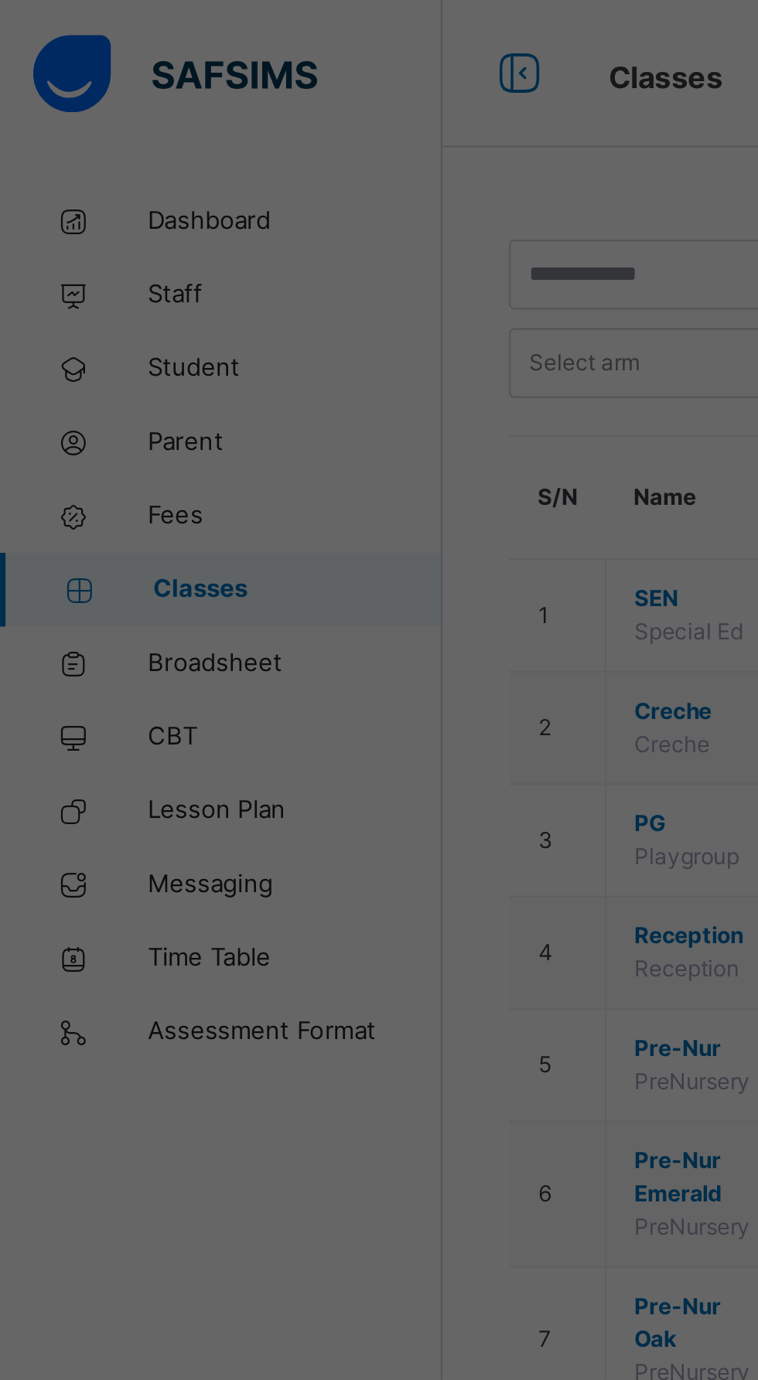
click at [15, 19] on div "× Idle Mode Due to inactivity you would be logged out to the system in the next…" at bounding box center [379, 690] width 758 height 1380
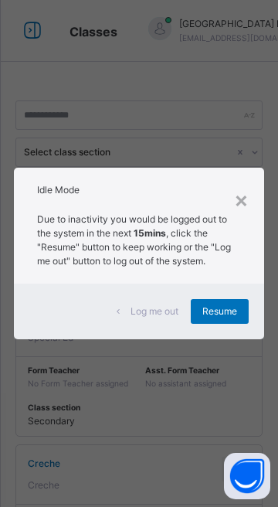
click at [214, 312] on span "Resume" at bounding box center [220, 312] width 35 height 14
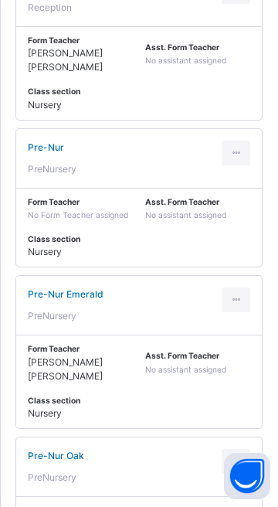
scroll to position [787, 0]
